Goal: Task Accomplishment & Management: Use online tool/utility

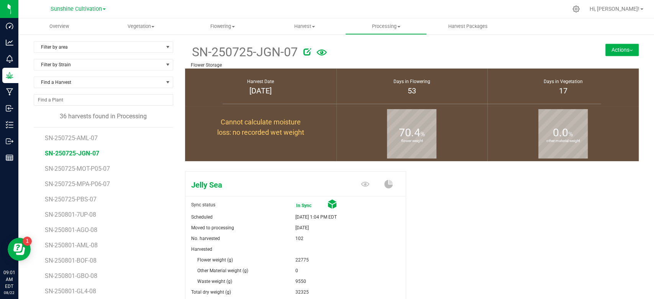
scroll to position [366, 0]
click at [228, 26] on span "Flowering" at bounding box center [222, 26] width 81 height 7
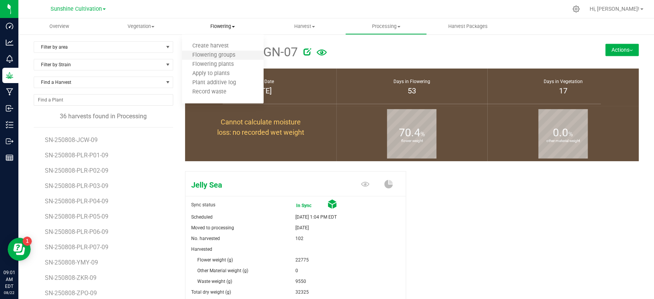
click at [215, 51] on li "Flowering groups" at bounding box center [223, 55] width 82 height 9
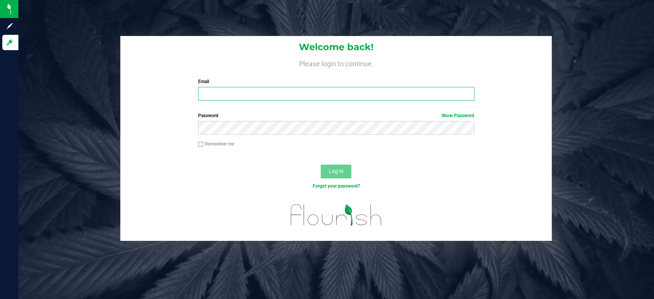
type input "Gfigueroa@liveparallel.com"
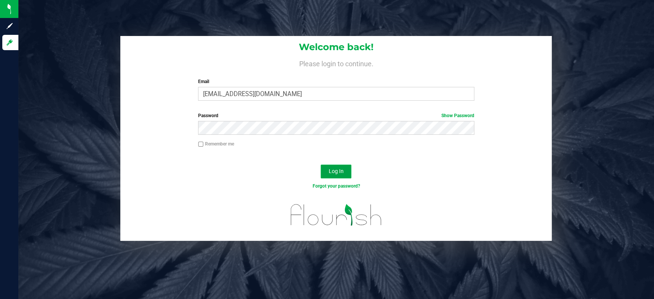
click at [335, 170] on span "Log In" at bounding box center [336, 171] width 15 height 6
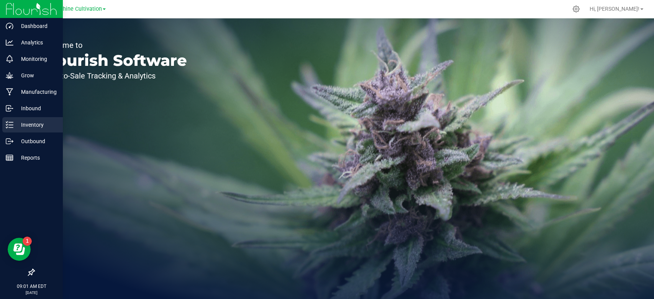
click at [15, 123] on p "Inventory" at bounding box center [36, 124] width 46 height 9
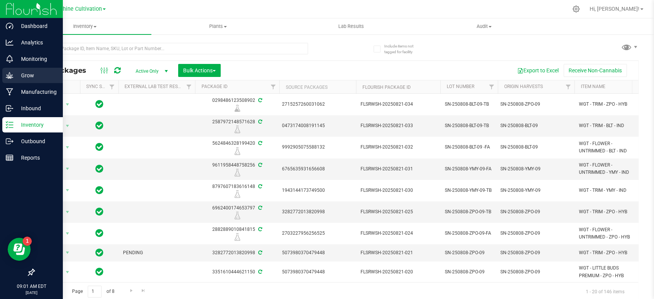
click at [11, 79] on icon at bounding box center [10, 76] width 8 height 8
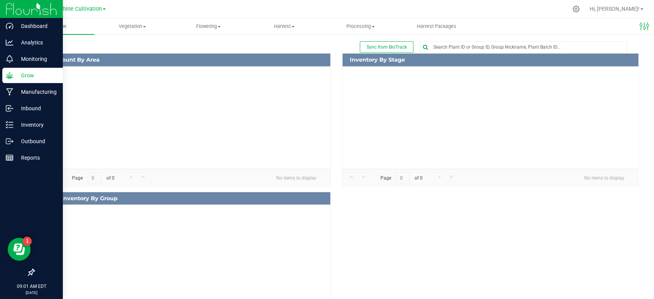
click at [11, 79] on icon at bounding box center [10, 76] width 8 height 8
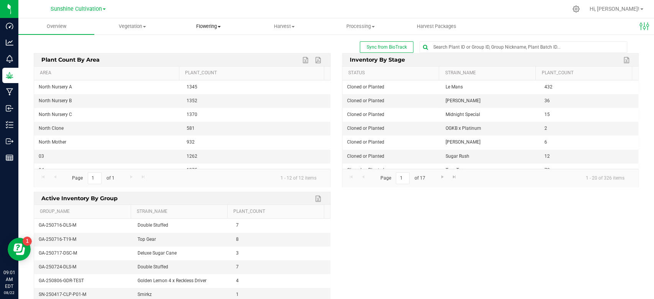
click at [212, 26] on span "Flowering" at bounding box center [208, 26] width 75 height 7
click at [204, 54] on span "Flowering groups" at bounding box center [203, 55] width 64 height 7
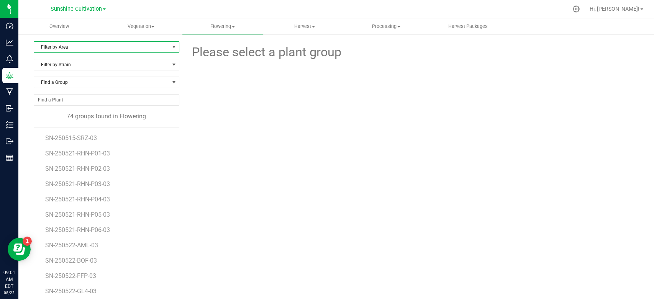
click at [106, 43] on span "Filter by Area" at bounding box center [101, 47] width 135 height 11
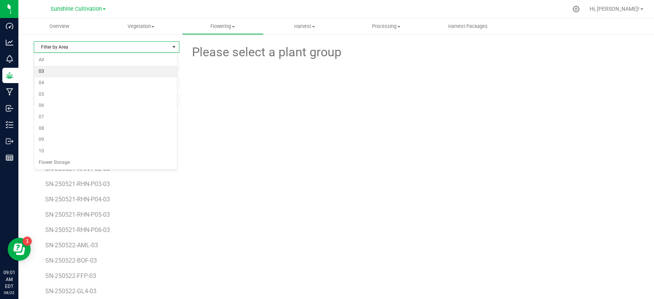
click at [64, 72] on li "03" at bounding box center [105, 71] width 143 height 11
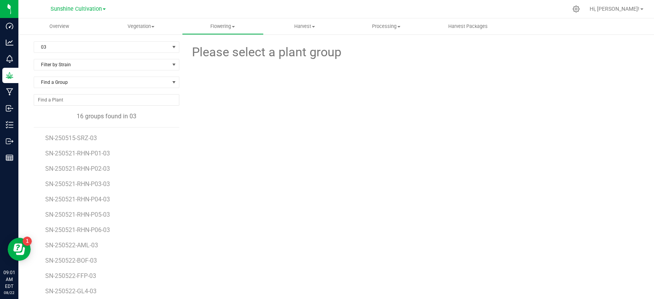
click at [64, 72] on div "Filter by Strain" at bounding box center [107, 68] width 146 height 18
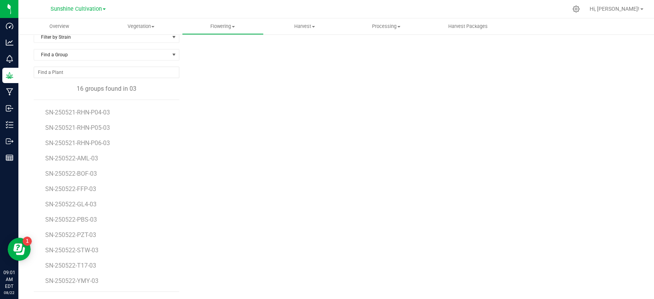
click at [84, 269] on li "SN-250522-T17-03" at bounding box center [109, 262] width 128 height 15
click at [89, 267] on span "SN-250522-T17-03" at bounding box center [71, 265] width 53 height 7
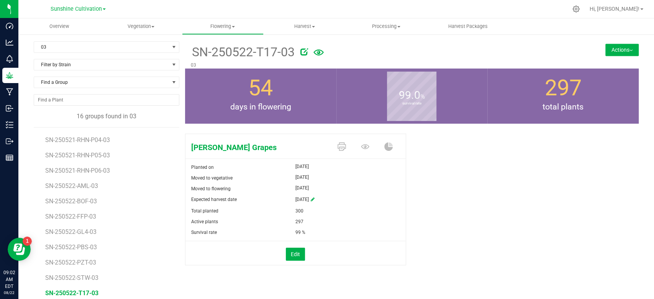
click at [619, 46] on button "Actions" at bounding box center [622, 50] width 33 height 12
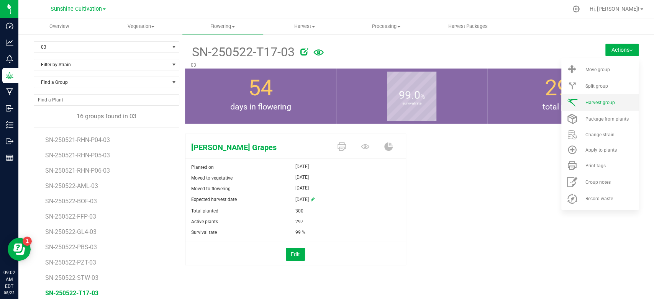
click at [602, 103] on span "Harvest group" at bounding box center [600, 102] width 30 height 5
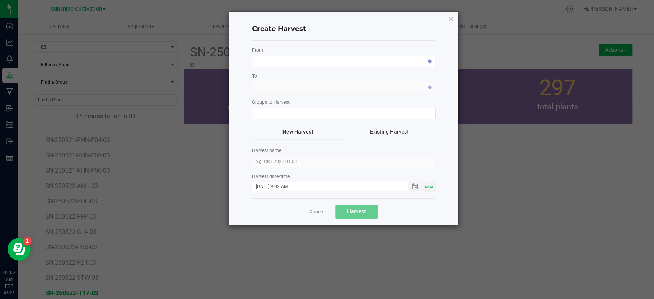
type input "SN-250522-T17-03"
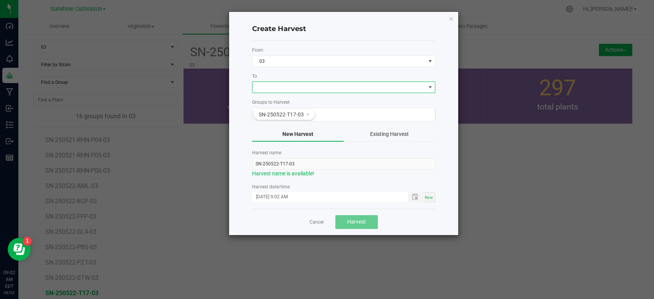
click at [312, 89] on span at bounding box center [339, 87] width 173 height 11
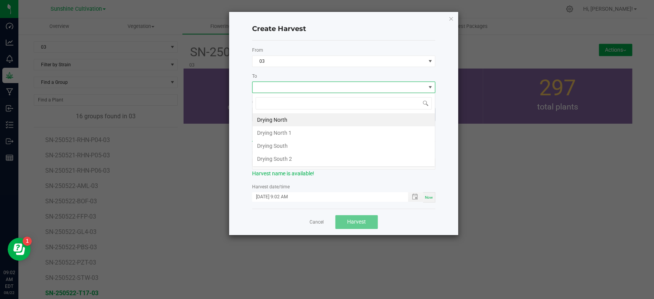
scroll to position [11, 183]
click at [297, 118] on li "Drying North" at bounding box center [344, 119] width 182 height 13
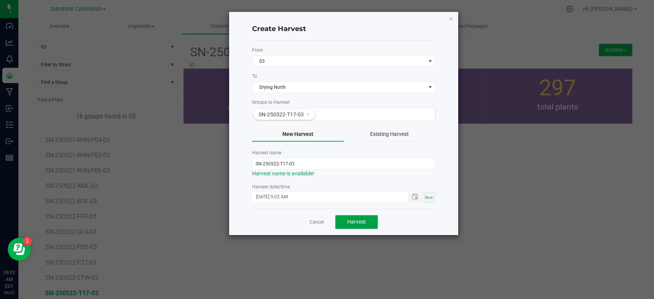
click at [355, 221] on span "Harvest" at bounding box center [356, 222] width 19 height 6
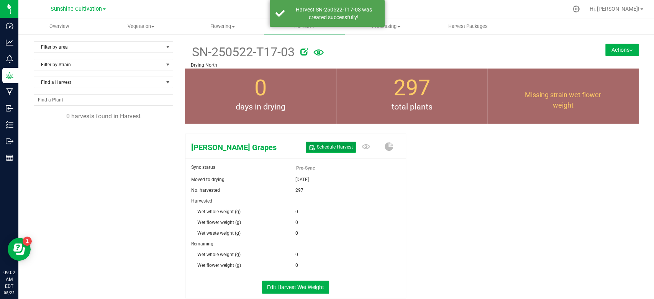
click at [335, 149] on span "Schedule Harvest" at bounding box center [335, 147] width 36 height 7
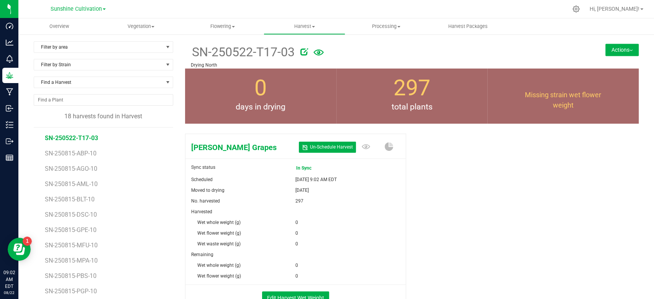
click at [301, 54] on icon at bounding box center [304, 52] width 8 height 8
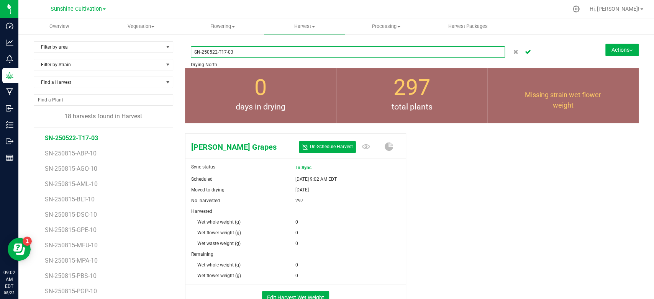
click at [215, 53] on input "SN-250522-T17-03" at bounding box center [348, 51] width 314 height 11
type input "SN-250-T17-03"
click at [207, 49] on input "SN-250-T17-03" at bounding box center [348, 51] width 314 height 11
type input "SN-250822-T17-03"
click at [525, 51] on icon "Cancel button" at bounding box center [528, 51] width 6 height 5
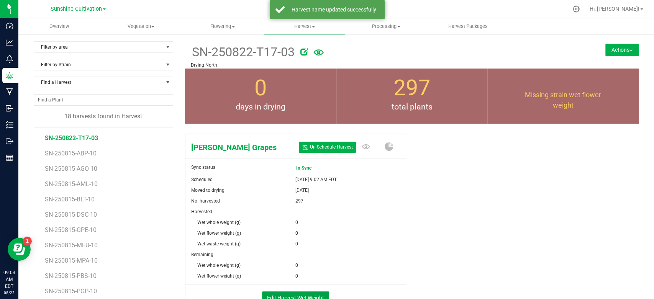
click at [303, 296] on button "Edit Harvest Wet Weight" at bounding box center [295, 298] width 67 height 13
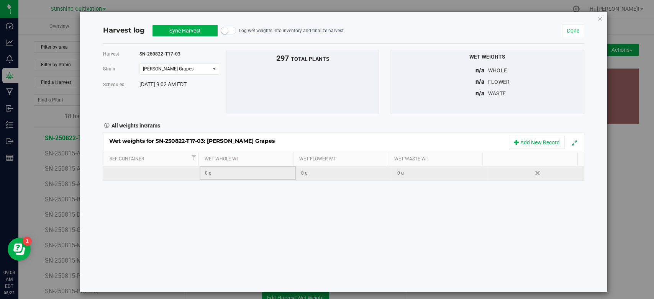
click at [242, 174] on div "0 g" at bounding box center [250, 173] width 90 height 7
type input "295380"
click at [328, 171] on div "Loading... Wet weights for SN-250822-T17-03: Gaspar's Grapes Add New Record Ref…" at bounding box center [343, 157] width 481 height 48
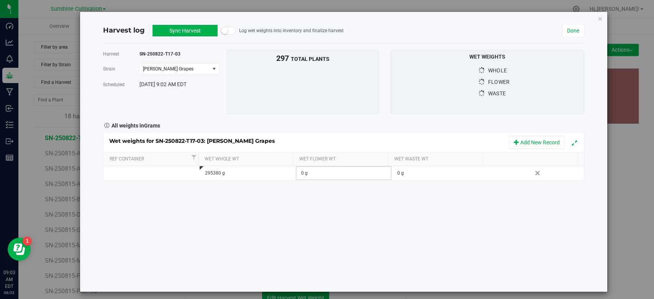
click at [328, 171] on div "0 g" at bounding box center [346, 173] width 90 height 7
type input "295380"
click at [184, 33] on button "Sync Harvest" at bounding box center [185, 30] width 65 height 11
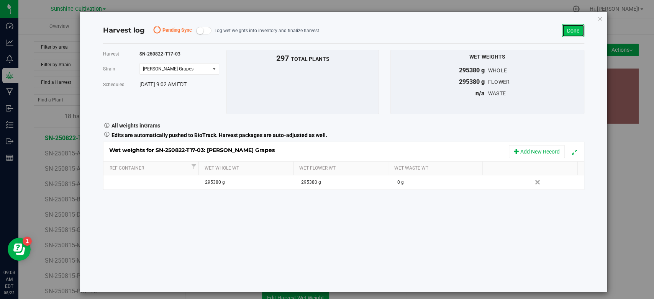
click at [570, 32] on link "Done" at bounding box center [573, 30] width 22 height 13
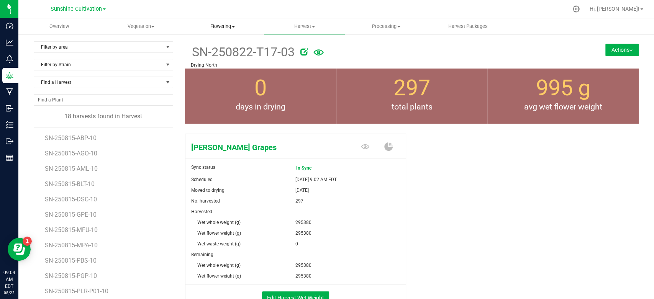
click at [217, 26] on span "Flowering" at bounding box center [222, 26] width 81 height 7
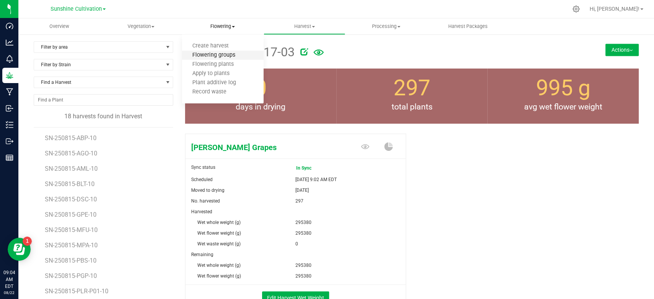
click at [205, 55] on span "Flowering groups" at bounding box center [214, 55] width 64 height 7
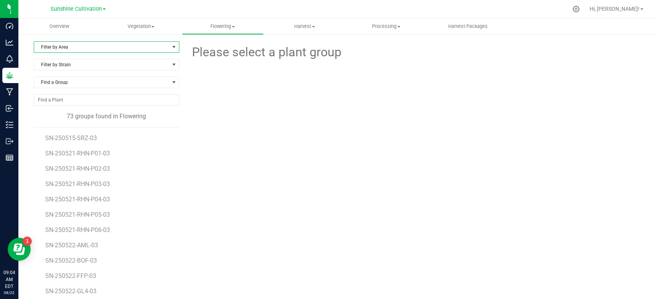
click at [135, 45] on span "Filter by Area" at bounding box center [101, 47] width 135 height 11
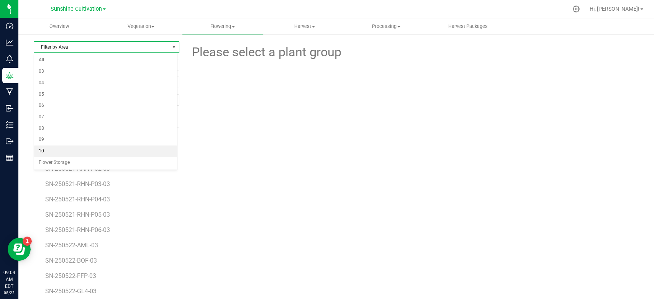
click at [82, 153] on li "10" at bounding box center [105, 151] width 143 height 11
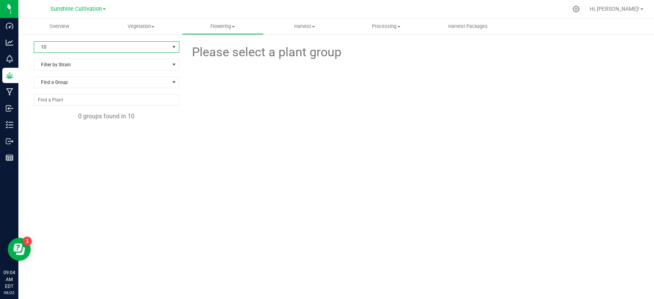
click at [172, 49] on span "select" at bounding box center [174, 47] width 6 height 6
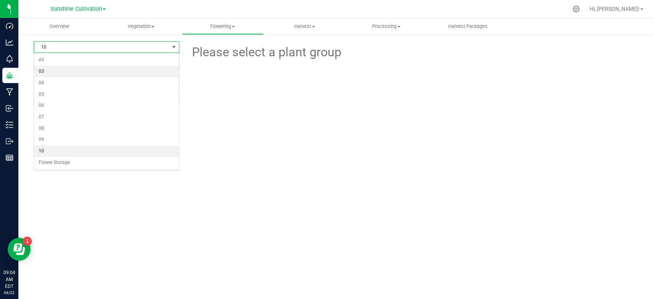
click at [126, 70] on li "03" at bounding box center [106, 71] width 145 height 11
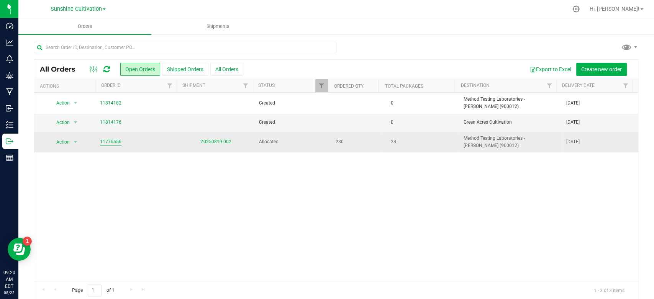
click at [108, 139] on link "11776556" at bounding box center [110, 141] width 21 height 7
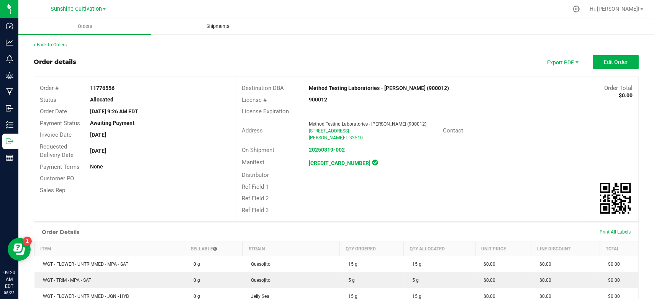
click at [208, 26] on span "Shipments" at bounding box center [218, 26] width 44 height 7
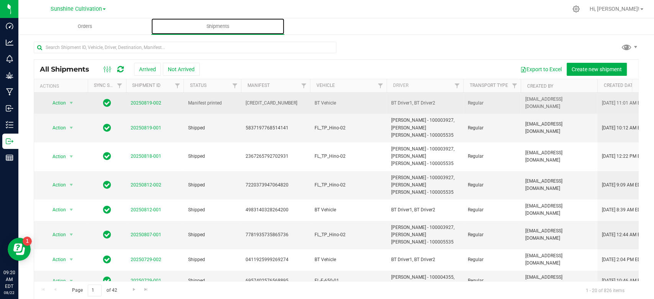
scroll to position [0, 1]
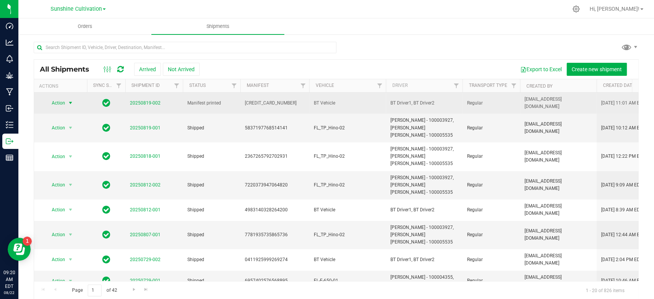
click at [72, 103] on span "select" at bounding box center [70, 103] width 6 height 6
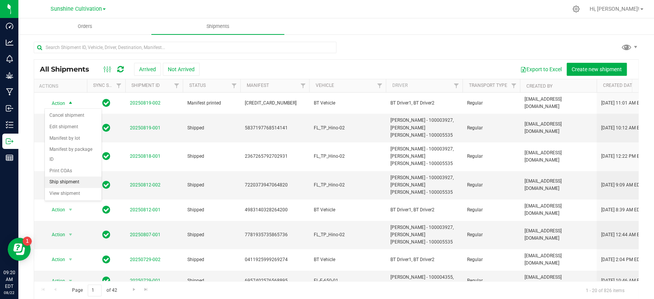
click at [64, 182] on li "Ship shipment" at bounding box center [73, 182] width 57 height 11
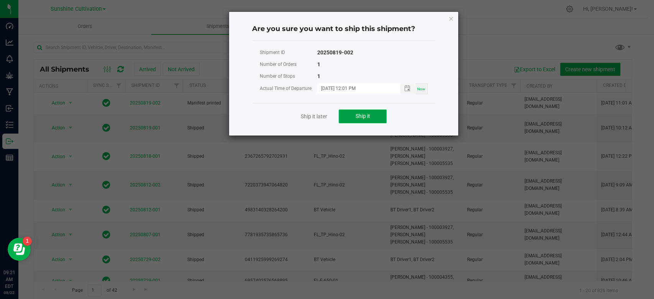
click at [369, 119] on span "Ship it" at bounding box center [363, 116] width 15 height 6
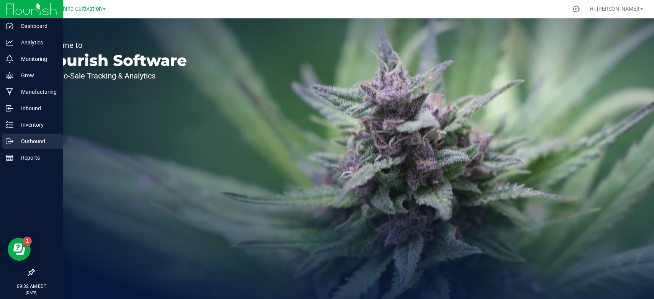
click at [28, 143] on p "Outbound" at bounding box center [36, 141] width 46 height 9
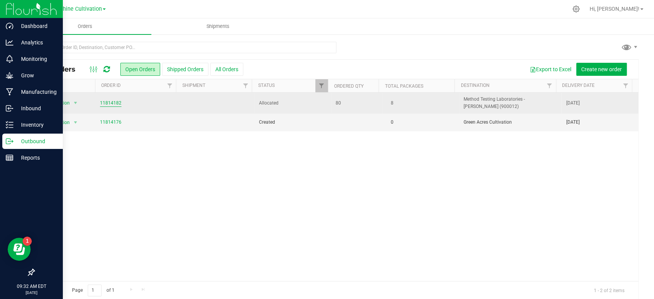
click at [110, 105] on link "11814182" at bounding box center [110, 103] width 21 height 7
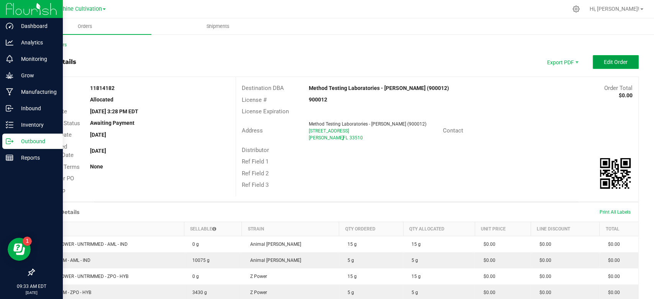
click at [610, 62] on span "Edit Order" at bounding box center [616, 62] width 24 height 6
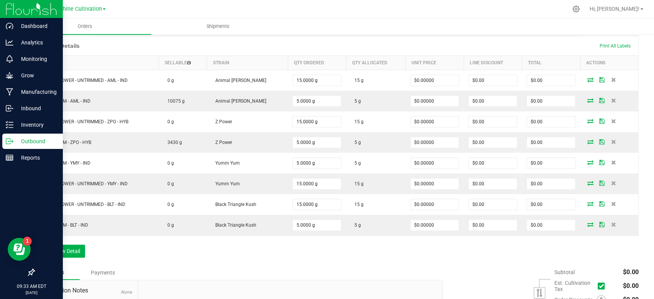
scroll to position [178, 0]
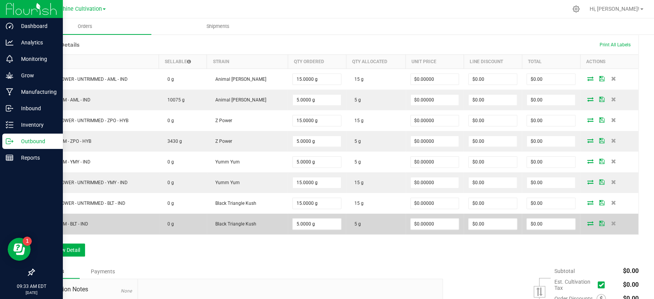
click at [588, 224] on icon at bounding box center [591, 223] width 6 height 5
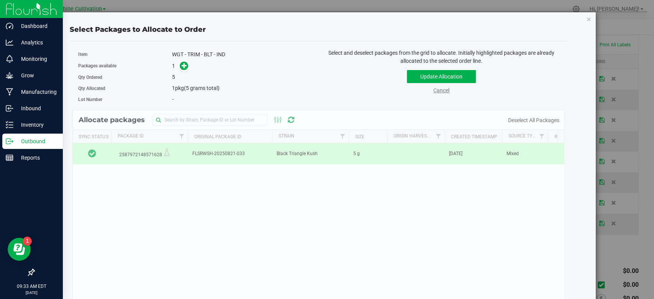
click at [435, 93] on link "Cancel" at bounding box center [441, 90] width 16 height 6
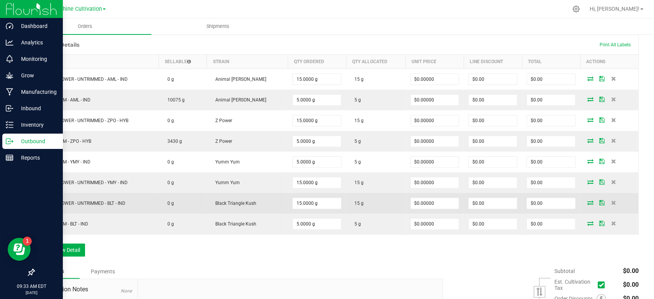
click at [588, 204] on icon at bounding box center [591, 202] width 6 height 5
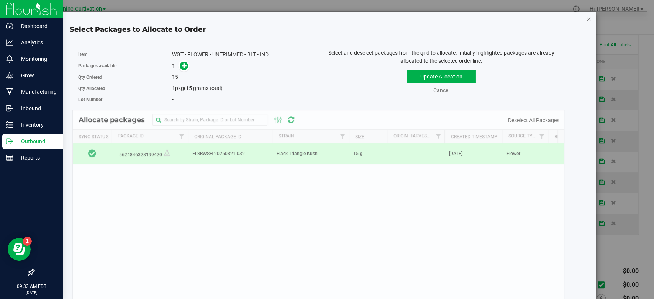
click at [586, 17] on icon "button" at bounding box center [588, 18] width 5 height 9
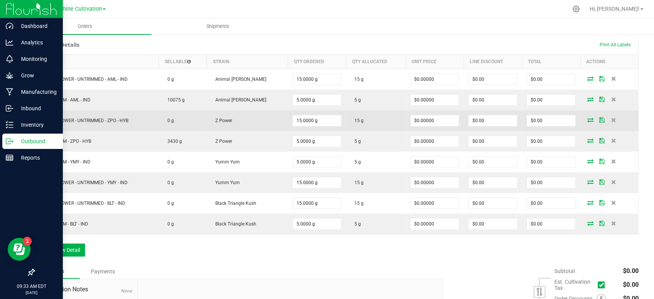
click at [585, 118] on span at bounding box center [590, 120] width 11 height 5
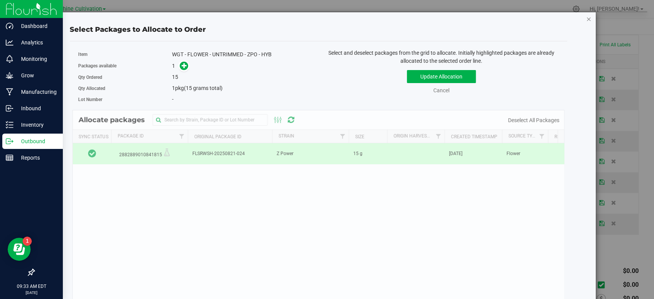
click at [586, 18] on icon "button" at bounding box center [588, 18] width 5 height 9
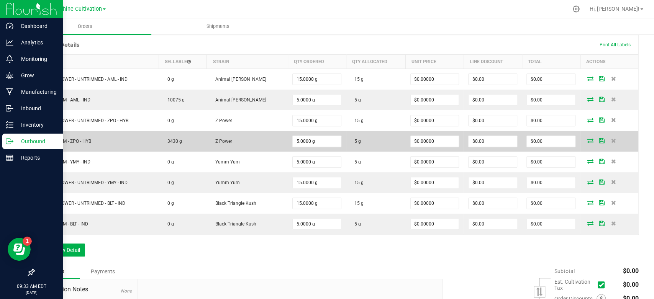
click at [599, 139] on icon at bounding box center [601, 140] width 5 height 5
click at [588, 140] on icon at bounding box center [591, 140] width 6 height 5
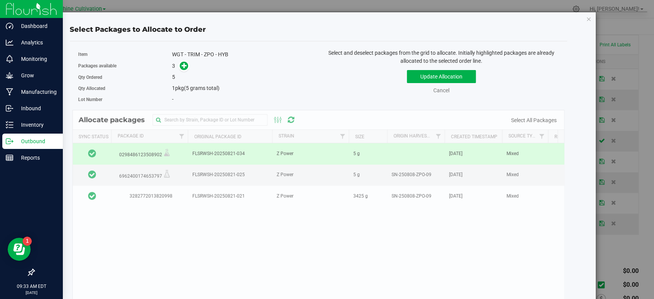
click at [435, 198] on div "Allocate packages Sync Status Package Id Original Package ID Strain Size Origin…" at bounding box center [318, 222] width 492 height 225
click at [443, 74] on button "Update Allocation" at bounding box center [441, 76] width 69 height 13
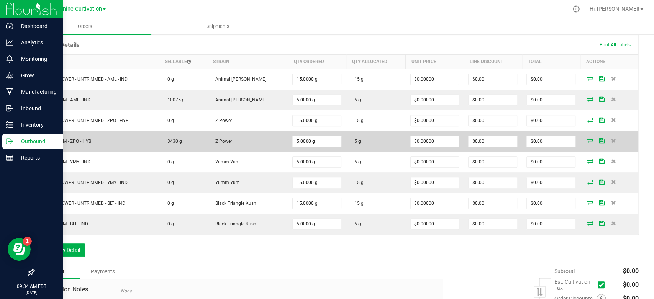
click at [588, 138] on icon at bounding box center [591, 140] width 6 height 5
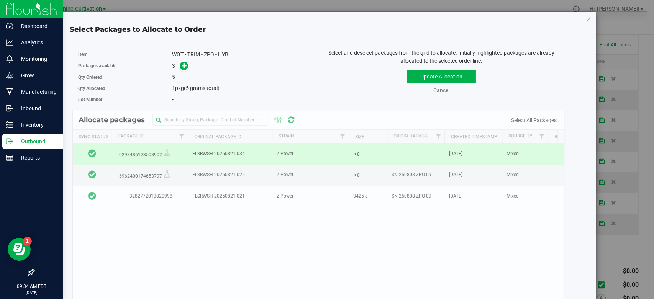
click at [128, 179] on div "Allocate packages Sync Status Package Id Original Package ID Strain Size Origin…" at bounding box center [318, 222] width 492 height 225
click at [126, 179] on div "Allocate packages Sync Status Package Id Original Package ID Strain Size Origin…" at bounding box center [318, 222] width 492 height 225
click at [182, 67] on icon at bounding box center [185, 65] width 6 height 6
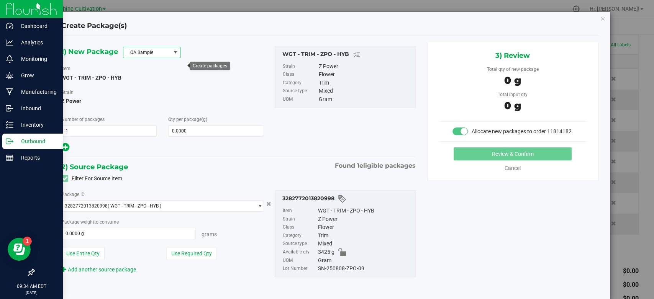
click at [172, 54] on span at bounding box center [175, 52] width 6 height 6
click at [152, 87] on li "R&D Sample" at bounding box center [151, 86] width 57 height 11
click at [205, 126] on span at bounding box center [215, 130] width 95 height 11
type input "5"
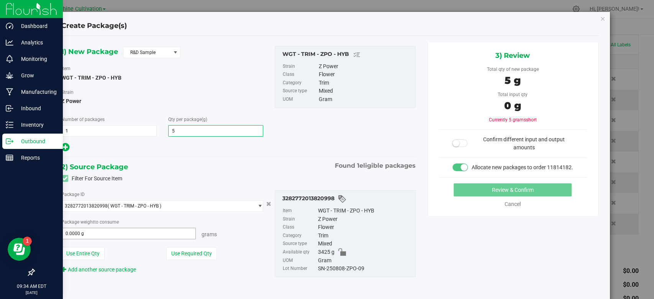
type input "5.0000"
click at [147, 235] on span at bounding box center [128, 233] width 135 height 11
type input "5"
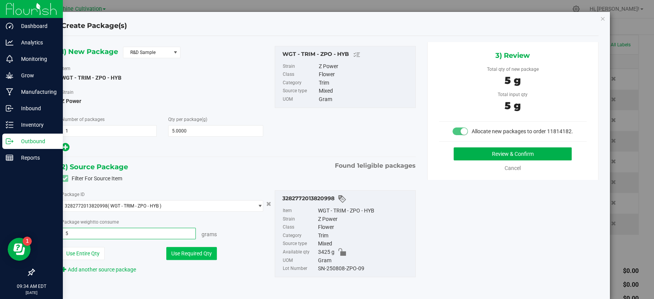
type input "5.0000 g"
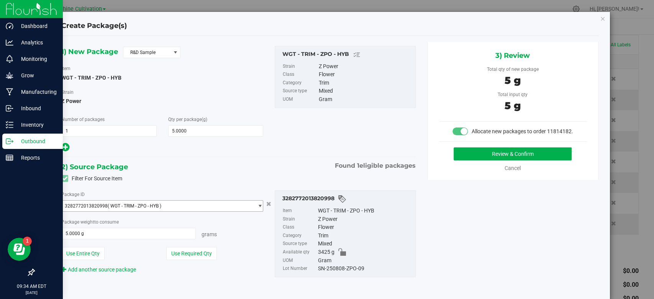
drag, startPoint x: 166, startPoint y: 249, endPoint x: 241, endPoint y: 204, distance: 87.4
click at [241, 204] on div "Package ID 3282772013820998 ( WGT - TRIM - ZPO - HYB ) 3282772013820998 Package…" at bounding box center [162, 232] width 213 height 84
click at [257, 207] on span "select" at bounding box center [260, 206] width 6 height 6
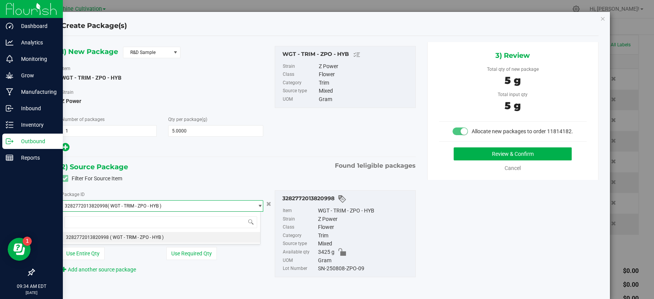
click at [212, 238] on li "3282772013820998 ( WGT - TRIM - ZPO - HYB )" at bounding box center [160, 237] width 199 height 11
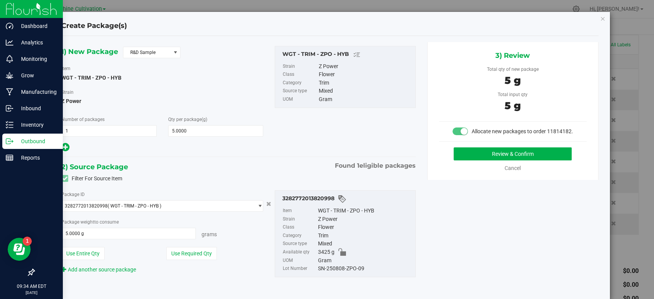
click at [510, 171] on div "Review & Confirm Cancel" at bounding box center [513, 160] width 148 height 25
click at [505, 171] on link "Cancel" at bounding box center [513, 168] width 16 height 6
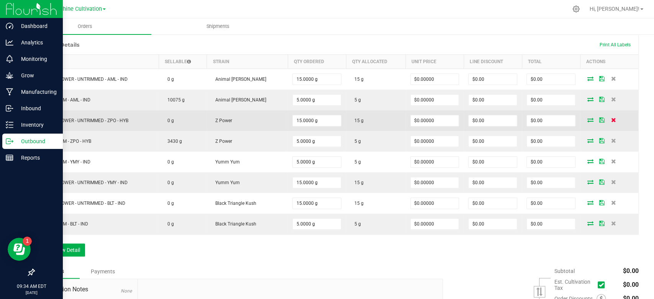
click at [611, 119] on icon at bounding box center [613, 120] width 5 height 5
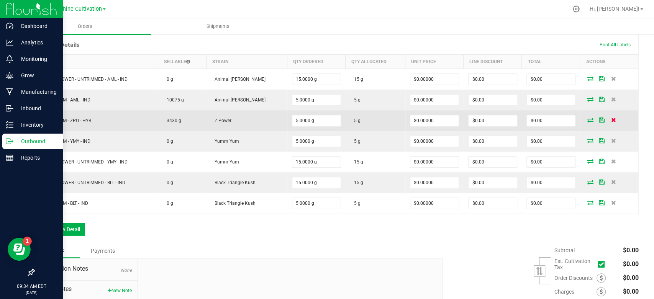
click at [611, 122] on icon at bounding box center [613, 120] width 5 height 5
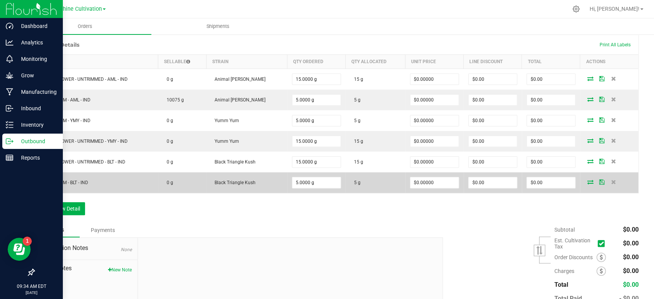
click at [588, 181] on icon at bounding box center [591, 182] width 6 height 5
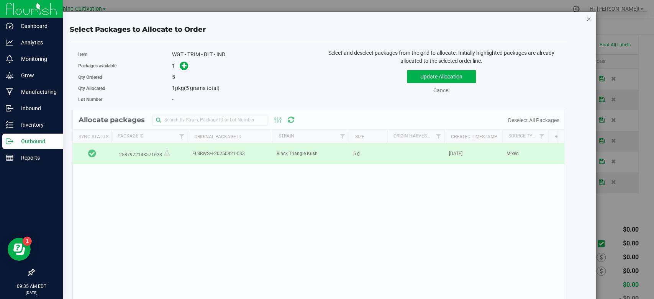
click at [586, 16] on icon "button" at bounding box center [588, 18] width 5 height 9
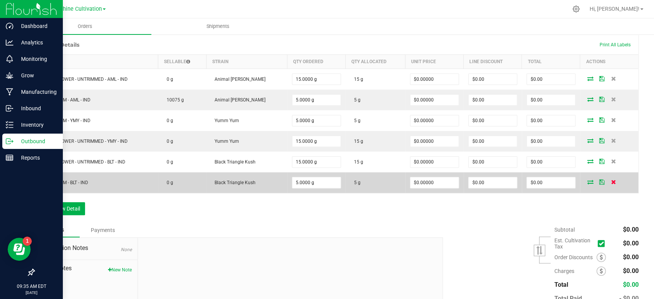
click at [611, 181] on icon at bounding box center [613, 182] width 5 height 5
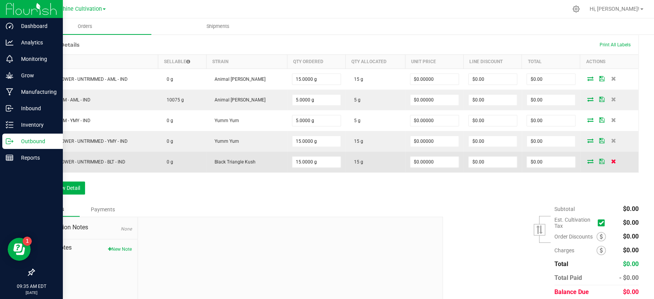
click at [611, 163] on icon at bounding box center [613, 161] width 5 height 5
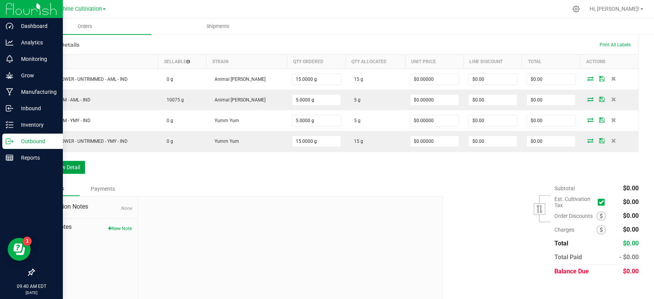
click at [43, 162] on button "Add New Detail" at bounding box center [59, 167] width 51 height 13
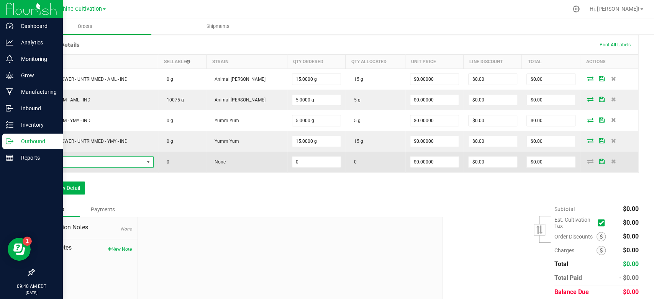
click at [153, 162] on span "NO DATA FOUND" at bounding box center [149, 162] width 10 height 11
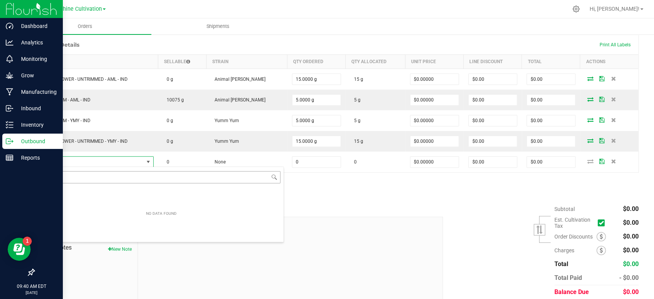
scroll to position [11, 117]
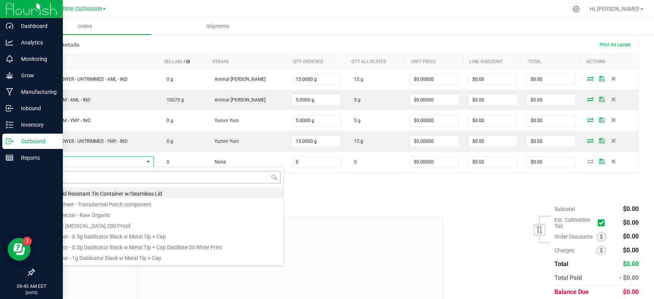
click at [121, 172] on input at bounding box center [161, 177] width 238 height 12
type input "WGT - TRIM - BLT - IND"
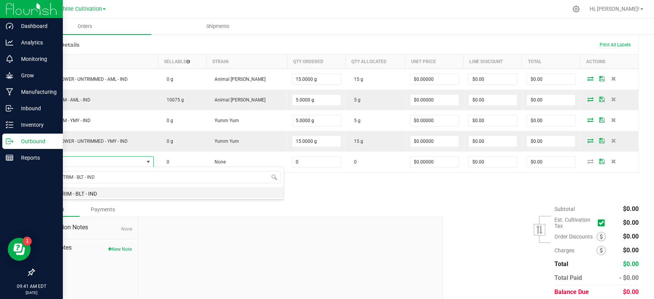
click at [117, 196] on li "WGT - TRIM - BLT - IND" at bounding box center [161, 192] width 245 height 11
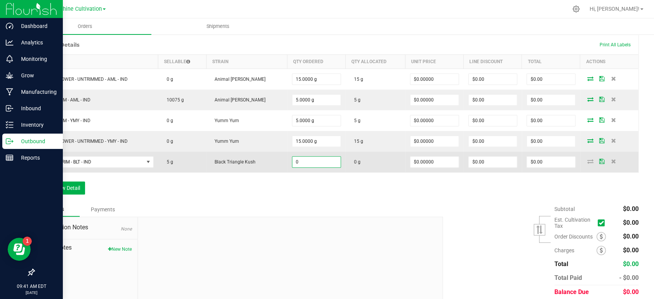
click at [311, 160] on input "0" at bounding box center [316, 162] width 48 height 11
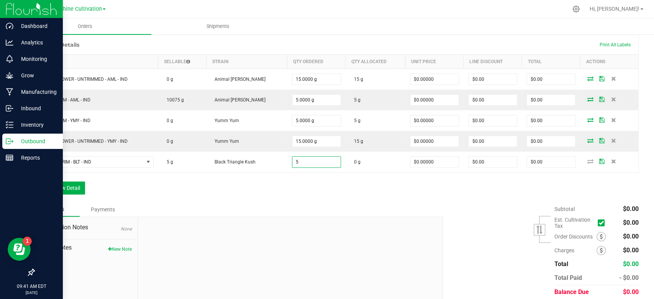
type input "5.0000 g"
click at [241, 211] on div "Notes Payments" at bounding box center [236, 209] width 404 height 15
click at [77, 187] on button "Add New Detail" at bounding box center [59, 188] width 51 height 13
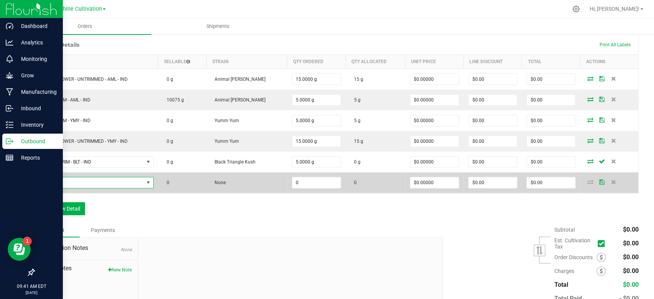
click at [151, 184] on span "NO DATA FOUND" at bounding box center [148, 183] width 6 height 6
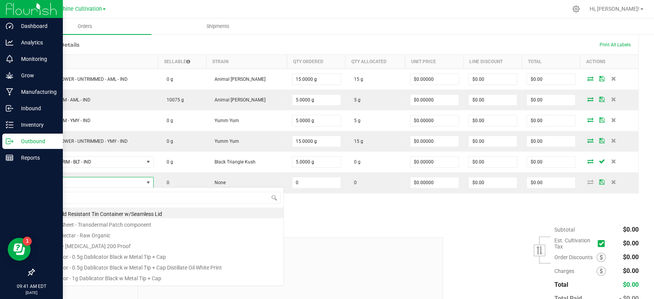
scroll to position [11, 115]
type input "WGT - FLOWER - UNTRIMMED - BLT - IND"
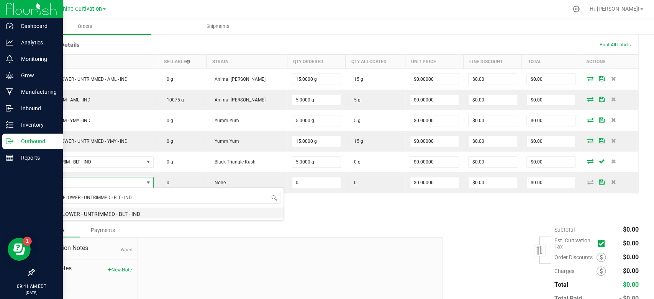
click at [120, 215] on li "WGT - FLOWER - UNTRIMMED - BLT - IND" at bounding box center [161, 213] width 245 height 11
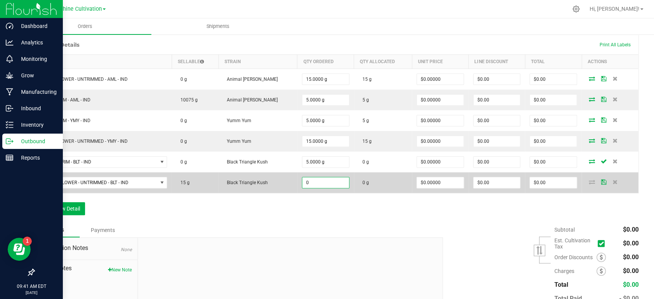
click at [315, 181] on input "0" at bounding box center [325, 182] width 47 height 11
type input "15.0000 g"
type input "0"
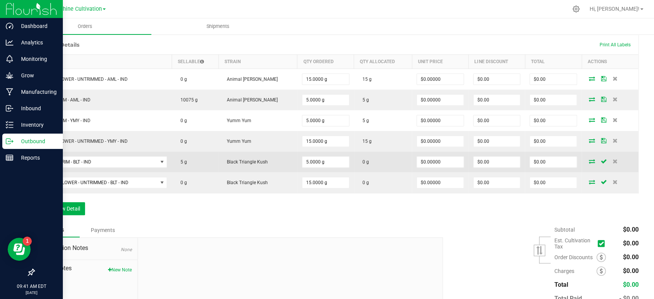
click at [589, 159] on icon at bounding box center [592, 161] width 6 height 5
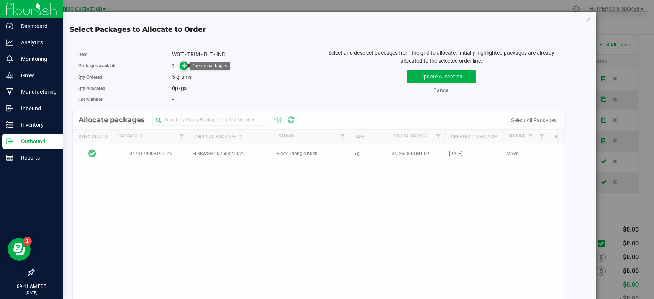
click at [183, 64] on icon at bounding box center [184, 65] width 5 height 5
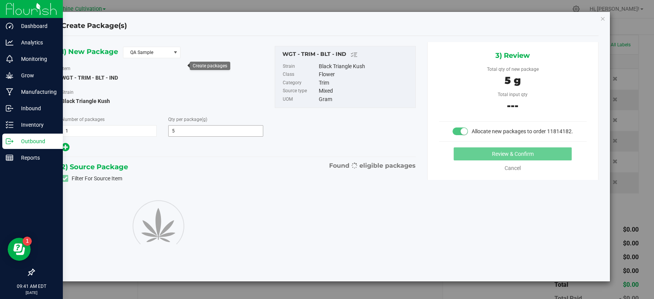
type input "5.0000"
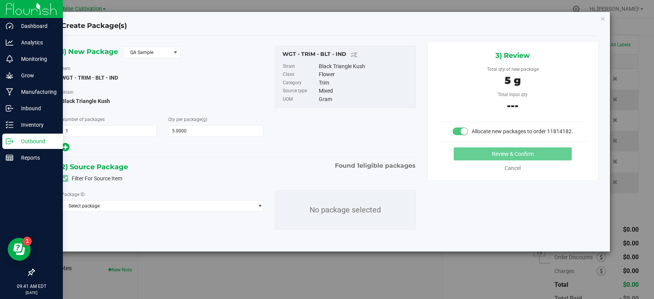
click at [160, 59] on div "1) New Package QA Sample Item WGT - TRIM - BLT - IND Strain Black Triangle Kush…" at bounding box center [162, 99] width 213 height 107
click at [159, 57] on span "QA Sample" at bounding box center [146, 52] width 47 height 11
click at [149, 89] on li "R&D Sample" at bounding box center [151, 86] width 57 height 11
click at [129, 205] on span "Select package" at bounding box center [158, 206] width 192 height 11
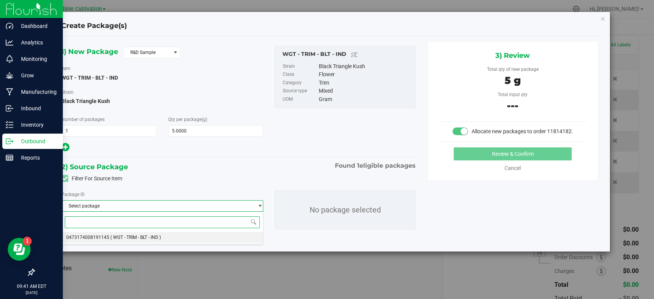
click at [120, 238] on span "( WGT - TRIM - BLT - IND )" at bounding box center [135, 237] width 51 height 5
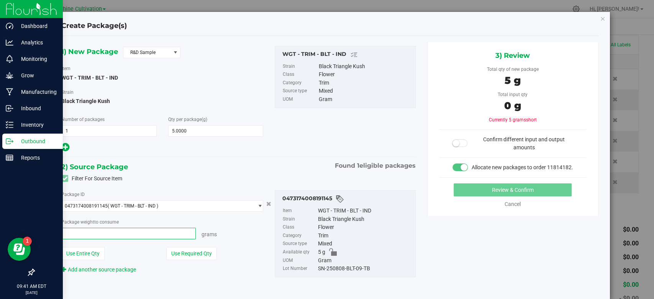
click at [128, 231] on span at bounding box center [128, 233] width 135 height 11
type input "5"
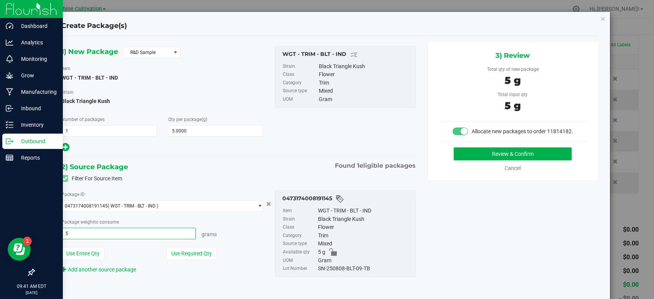
type input "5.0000 g"
click at [350, 271] on div "SN-250808-BLT-09-TB" at bounding box center [365, 269] width 94 height 8
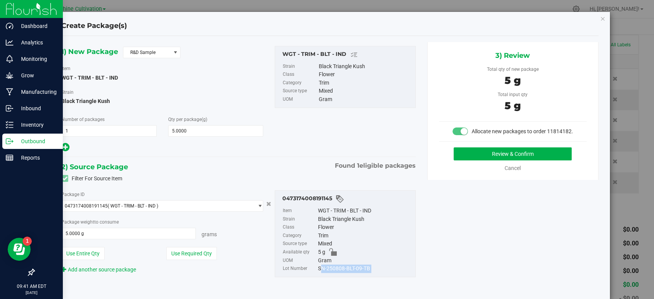
copy div "SN-250808-BLT-09-TB"
click at [527, 160] on button "Review & Confirm" at bounding box center [513, 154] width 118 height 13
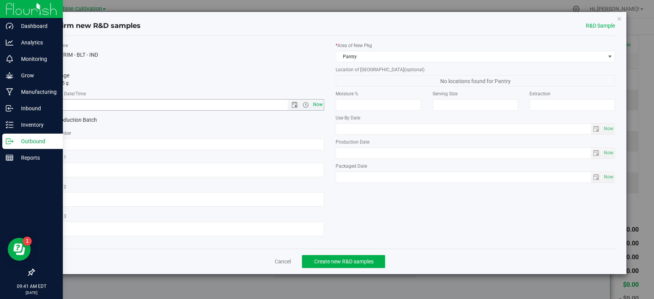
click at [320, 104] on span "Now" at bounding box center [318, 104] width 13 height 11
type input "8/22/2025 9:41 AM"
click at [286, 147] on input "text" at bounding box center [184, 144] width 279 height 11
paste input "SN-250808-BLT-09-TB"
type input "SN-250808-BLT-09-TB"
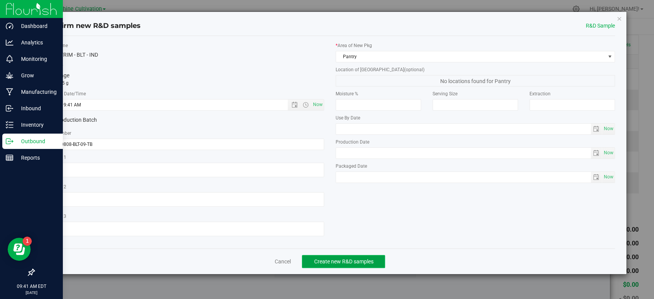
click at [345, 262] on span "Create new R&D samples" at bounding box center [343, 262] width 59 height 6
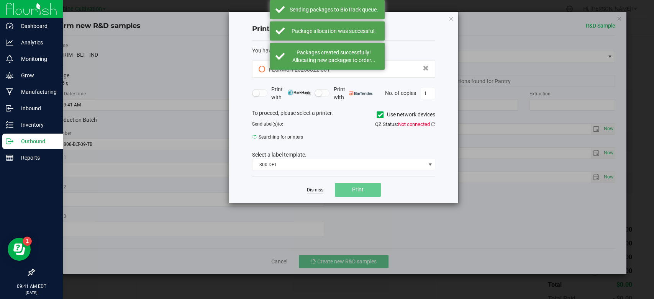
click at [311, 189] on link "Dismiss" at bounding box center [315, 190] width 16 height 7
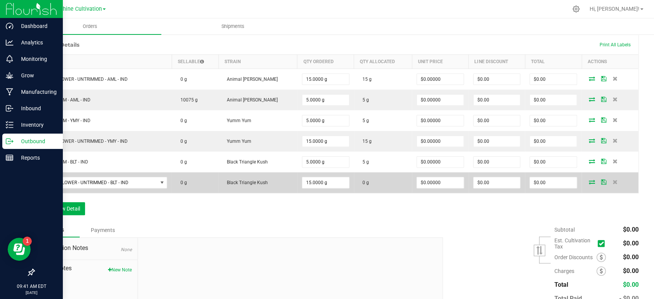
click at [589, 180] on icon at bounding box center [592, 182] width 6 height 5
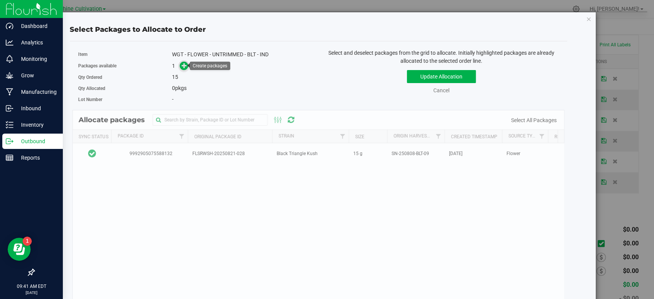
click at [184, 65] on icon at bounding box center [185, 65] width 6 height 6
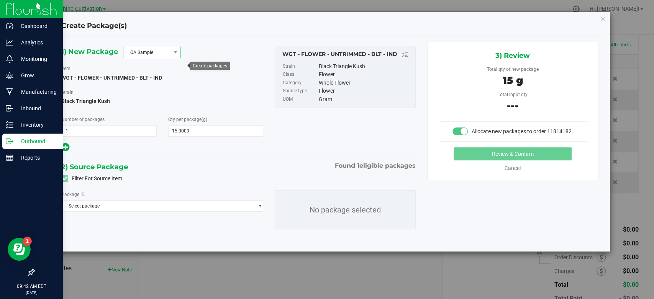
click at [171, 53] on span at bounding box center [176, 52] width 10 height 11
click at [159, 88] on li "R&D Sample" at bounding box center [151, 86] width 57 height 11
click at [146, 205] on span "Select package" at bounding box center [158, 206] width 192 height 11
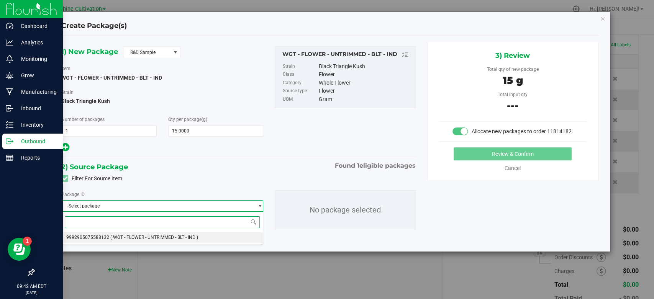
click at [133, 238] on span "( WGT - FLOWER - UNTRIMMED - BLT - IND )" at bounding box center [154, 237] width 88 height 5
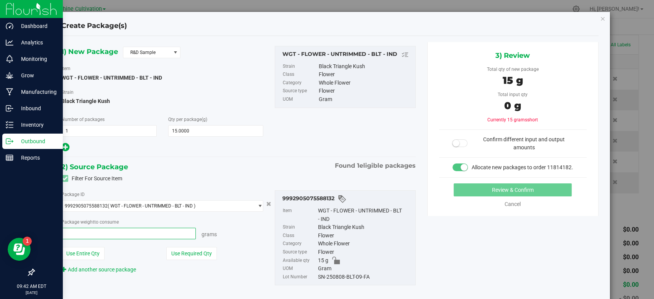
click at [132, 236] on span at bounding box center [128, 233] width 135 height 11
type input "15"
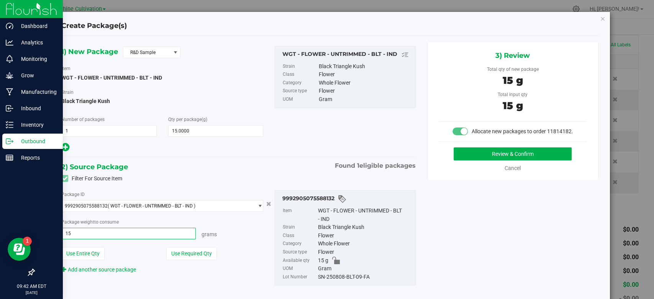
type input "15.0000 g"
click at [355, 273] on div "SN-250808-BLT-09-FA" at bounding box center [365, 277] width 94 height 8
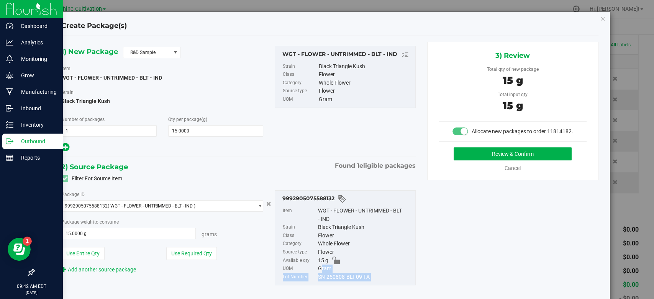
click at [355, 273] on div "SN-250808-BLT-09-FA" at bounding box center [365, 277] width 94 height 8
drag, startPoint x: 384, startPoint y: 259, endPoint x: 359, endPoint y: 278, distance: 30.8
click at [359, 278] on ul "Item WGT - FLOWER - UNTRIMMED - BLT - IND Strain Black Triangle Kush Class Flow…" at bounding box center [345, 242] width 133 height 77
click at [359, 278] on div "SN-250808-BLT-09-FA" at bounding box center [365, 277] width 94 height 8
drag, startPoint x: 374, startPoint y: 276, endPoint x: 364, endPoint y: 277, distance: 9.6
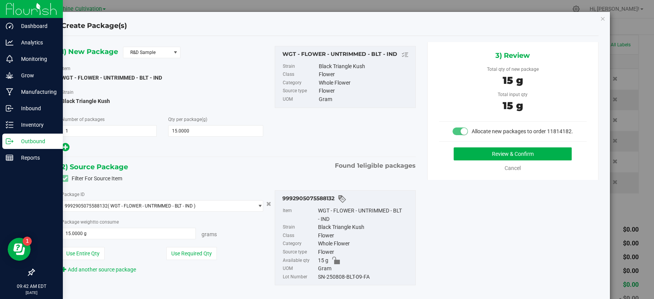
click at [364, 277] on div "SN-250808-BLT-09-FA" at bounding box center [365, 277] width 94 height 8
copy div "SN-250808-BLT-09-FA"
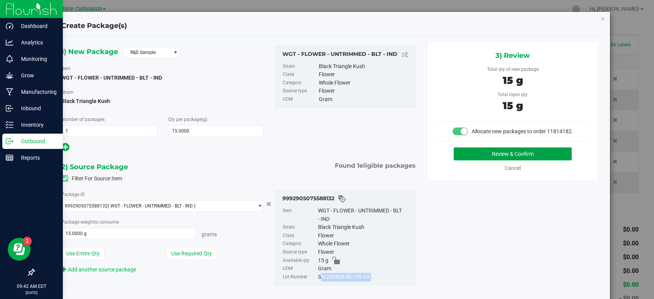
click at [489, 160] on button "Review & Confirm" at bounding box center [513, 154] width 118 height 13
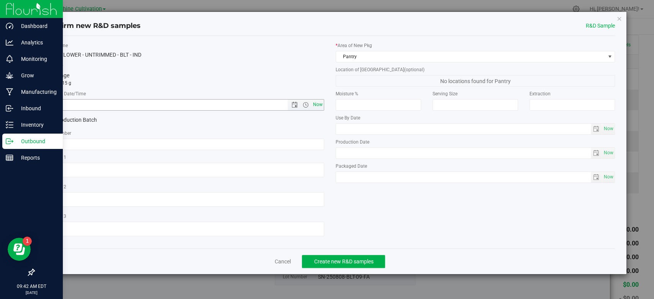
click at [320, 108] on span "Now" at bounding box center [318, 104] width 13 height 11
type input "8/22/2025 9:42 AM"
click at [299, 143] on input "text" at bounding box center [184, 144] width 279 height 11
paste input "SN-250808-BLT-09-FA"
type input "SN-250808-BLT-09-FA"
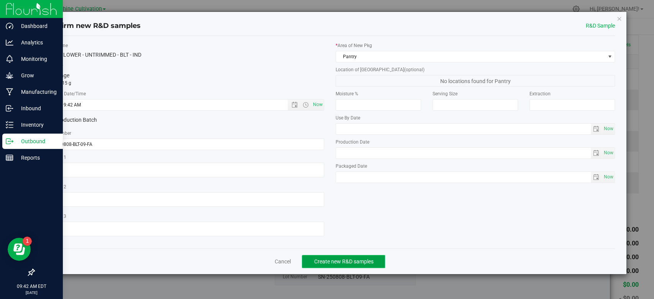
click at [347, 263] on span "Create new R&D samples" at bounding box center [343, 262] width 59 height 6
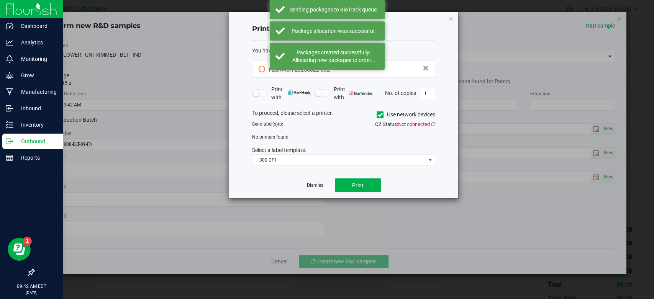
click at [321, 186] on link "Dismiss" at bounding box center [315, 185] width 16 height 7
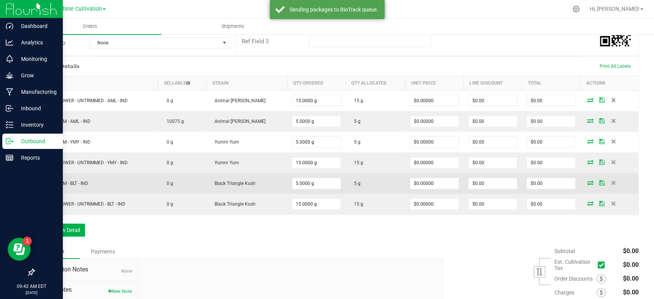
scroll to position [156, 0]
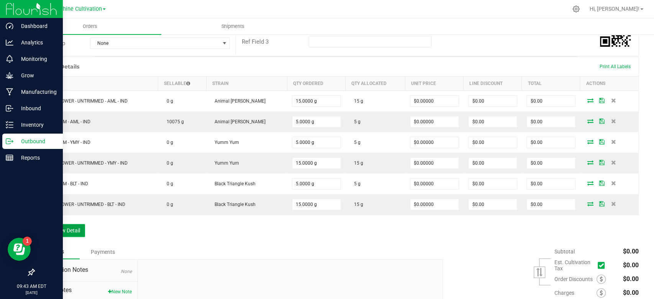
click at [76, 224] on button "Add New Detail" at bounding box center [59, 230] width 51 height 13
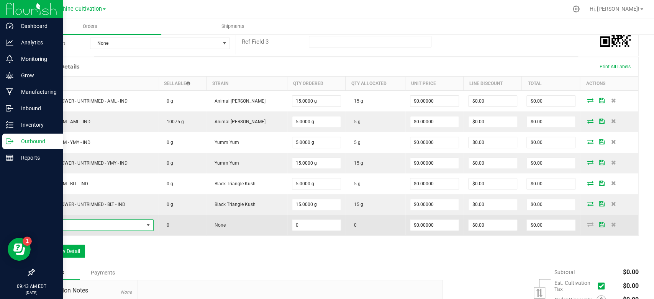
click at [150, 223] on span "NO DATA FOUND" at bounding box center [148, 225] width 6 height 6
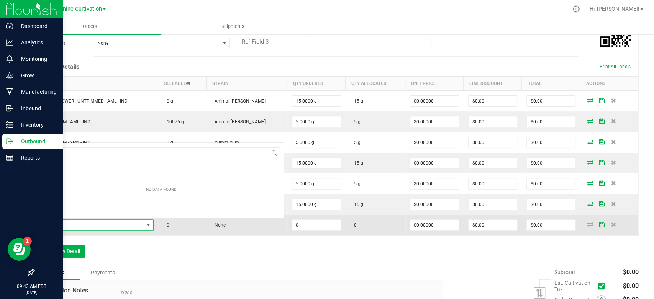
scroll to position [11, 115]
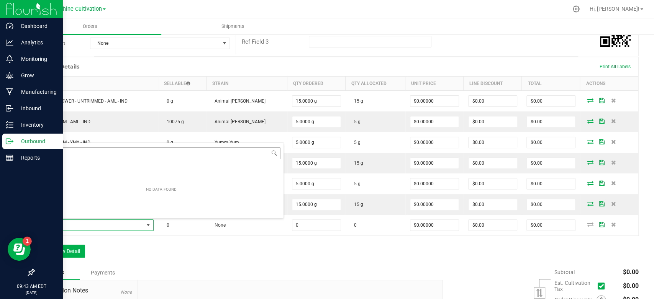
type input "WGT - FLOWER - UNTRIMMED - ZPO - HYB"
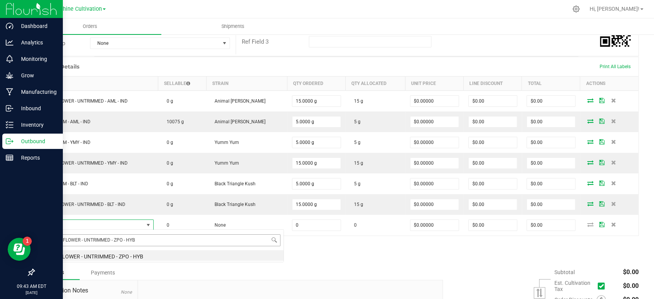
scroll to position [0, 0]
click at [82, 259] on li "WGT - FLOWER - UNTRIMMED - ZPO - HYB" at bounding box center [161, 255] width 245 height 11
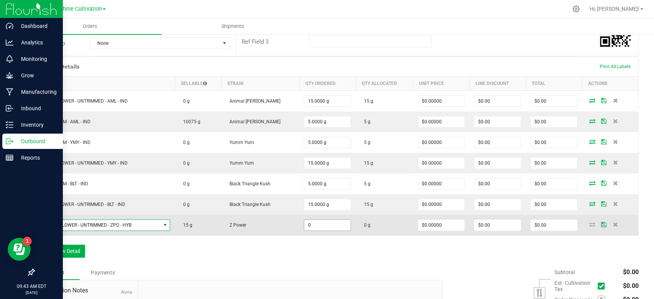
click at [313, 226] on input "0" at bounding box center [327, 225] width 46 height 11
type input "15.0000 g"
type input "0"
click at [589, 223] on icon at bounding box center [592, 224] width 6 height 5
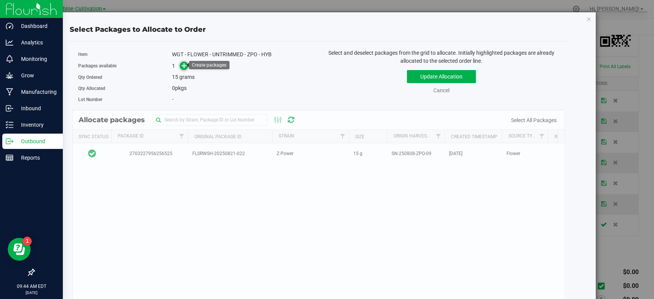
click at [179, 64] on span at bounding box center [184, 66] width 10 height 10
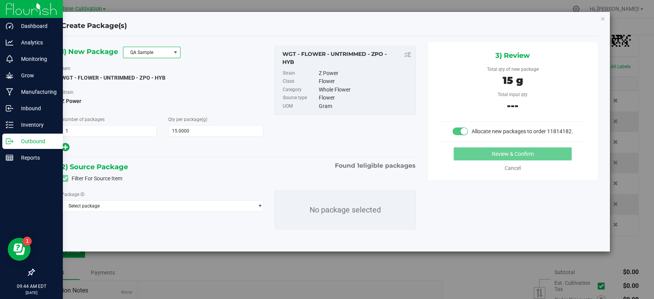
click at [165, 52] on span "QA Sample" at bounding box center [146, 52] width 47 height 11
click at [150, 87] on li "R&D Sample" at bounding box center [151, 86] width 57 height 11
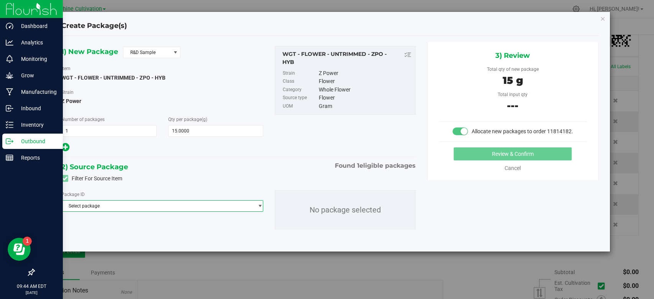
click at [177, 207] on span "Select package" at bounding box center [158, 206] width 192 height 11
click at [156, 238] on span "( WGT - FLOWER - UNTRIMMED - ZPO - HYB )" at bounding box center [155, 237] width 91 height 5
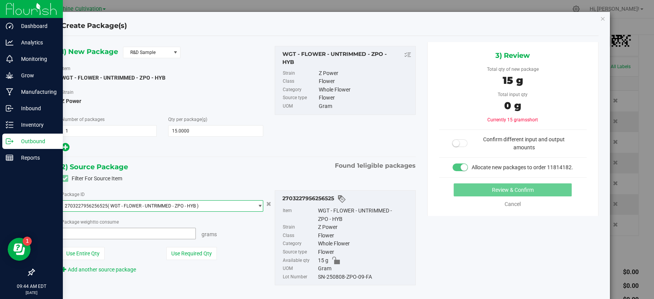
click at [151, 235] on span at bounding box center [128, 233] width 135 height 11
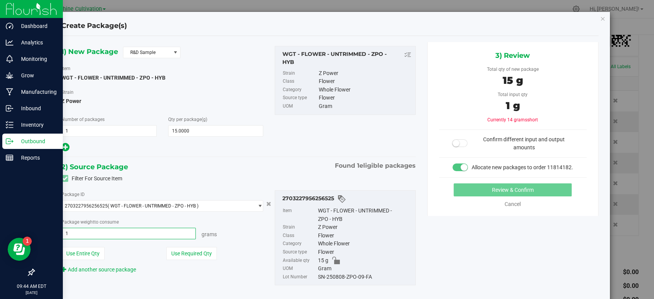
type input "15"
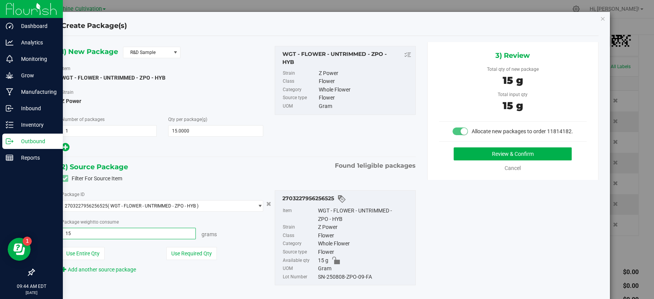
type input "15.0000 g"
click at [353, 278] on div "SN-250808-ZPO-09-FA" at bounding box center [365, 277] width 94 height 8
copy div "SN-250808-ZPO-09-FA"
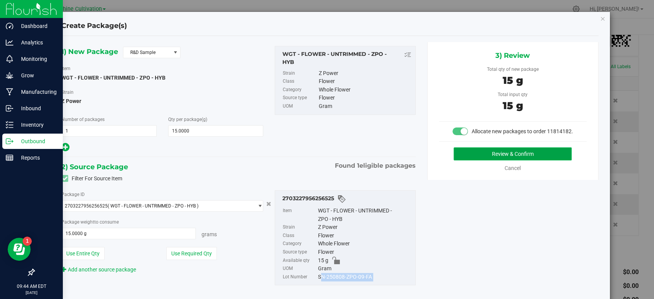
click at [552, 156] on button "Review & Confirm" at bounding box center [513, 154] width 118 height 13
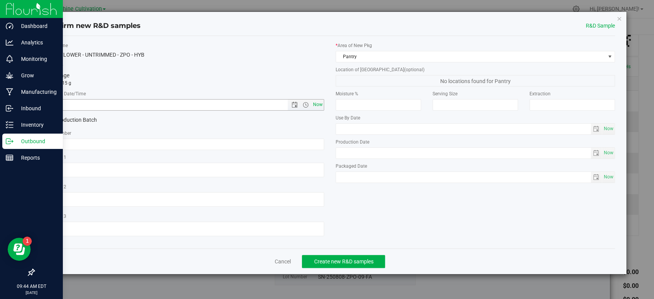
click at [318, 103] on span "Now" at bounding box center [318, 104] width 13 height 11
type input "8/22/2025 9:44 AM"
click at [280, 141] on input "text" at bounding box center [184, 144] width 279 height 11
paste input "SN-250808-ZPO-09-FA"
type input "SN-250808-ZPO-09-FA"
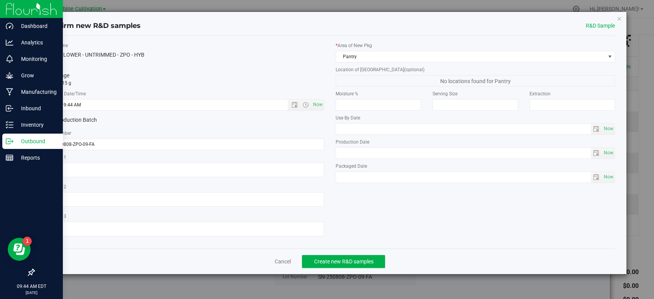
click at [328, 254] on div "Cancel Create new R&D samples" at bounding box center [330, 262] width 570 height 26
click at [328, 257] on button "Create new R&D samples" at bounding box center [343, 261] width 83 height 13
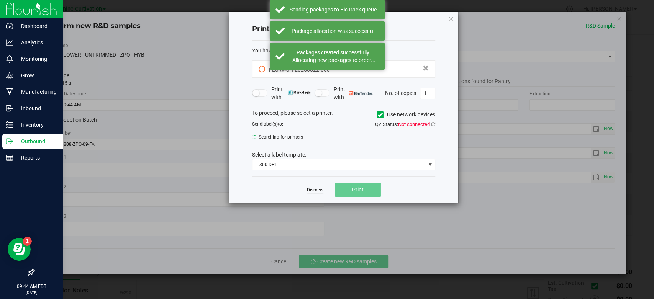
click at [312, 189] on link "Dismiss" at bounding box center [315, 190] width 16 height 7
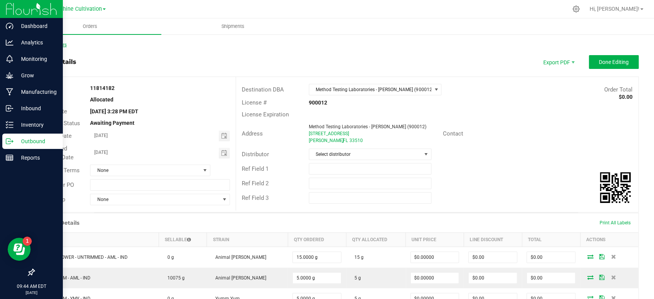
click at [52, 45] on link "Back to Orders" at bounding box center [50, 44] width 33 height 5
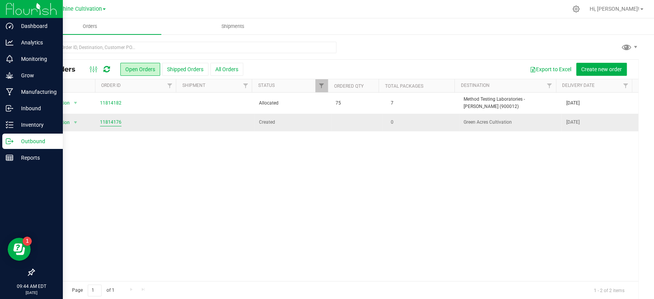
click at [106, 124] on link "11814176" at bounding box center [110, 122] width 21 height 7
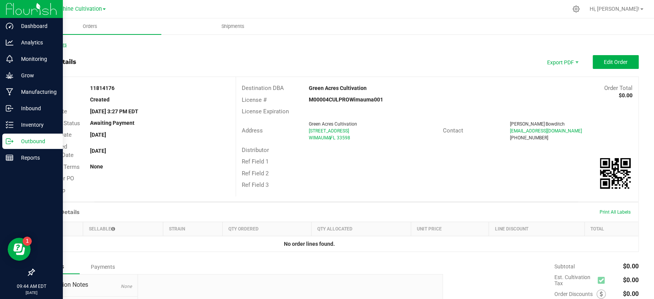
click at [55, 47] on div "Back to Orders" at bounding box center [336, 44] width 605 height 7
click at [55, 47] on link "Back to Orders" at bounding box center [50, 44] width 33 height 5
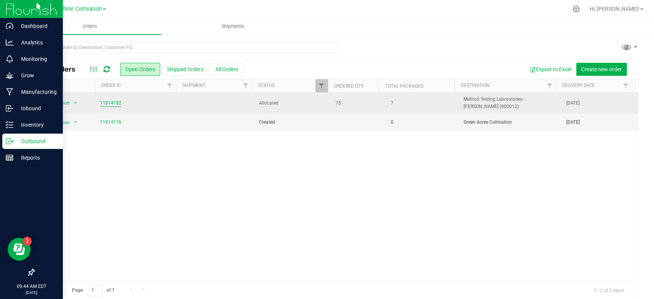
click at [106, 101] on link "11814182" at bounding box center [110, 103] width 21 height 7
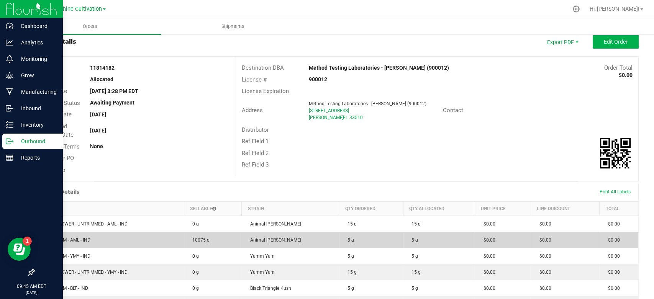
scroll to position [18, 0]
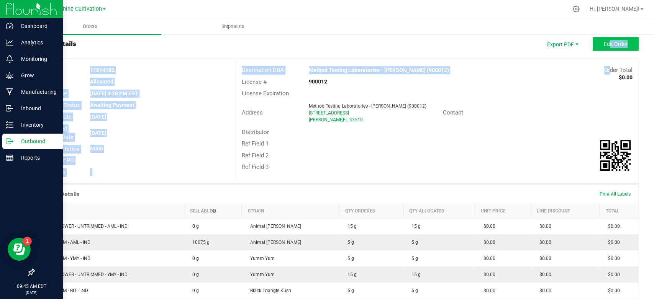
drag, startPoint x: 602, startPoint y: 51, endPoint x: 601, endPoint y: 47, distance: 4.3
click at [601, 47] on outbound-order-header "Order details Export PDF Edit Order Order # 11814182 Status Allocated Order Dat…" at bounding box center [336, 110] width 605 height 147
click at [601, 47] on button "Edit Order" at bounding box center [616, 44] width 46 height 14
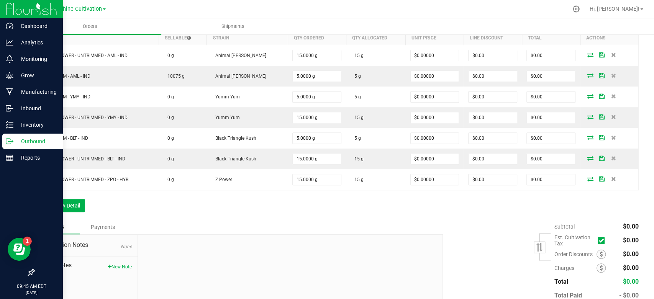
scroll to position [222, 0]
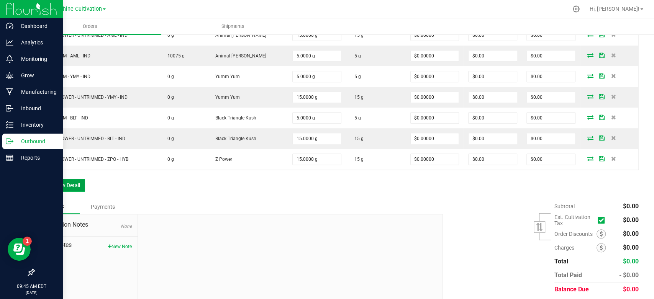
click at [69, 180] on button "Add New Detail" at bounding box center [59, 185] width 51 height 13
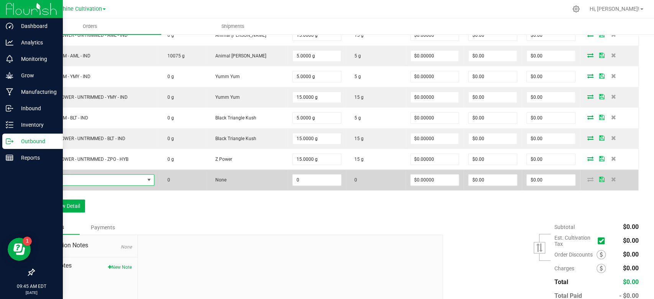
click at [148, 177] on span "NO DATA FOUND" at bounding box center [149, 180] width 6 height 6
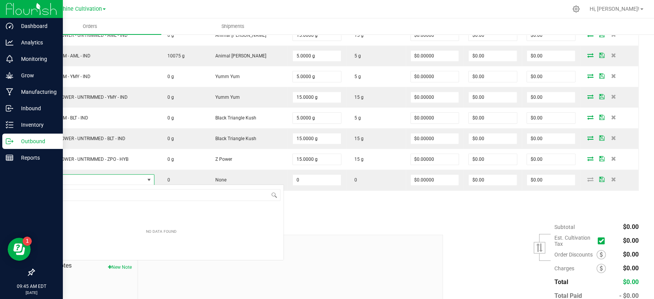
scroll to position [11, 117]
type input "WGT - TRIM - ZPO - HYB"
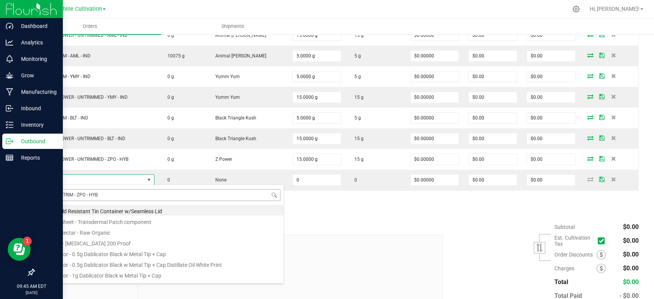
scroll to position [11, 116]
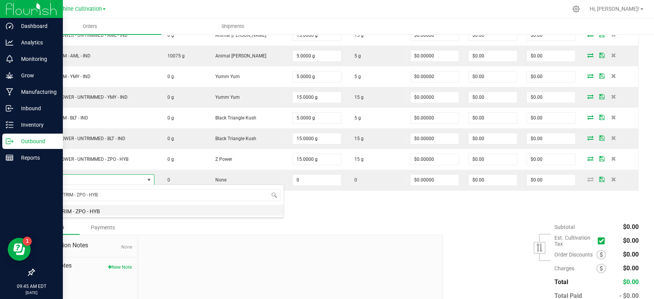
click at [107, 213] on li "WGT - TRIM - ZPO - HYB" at bounding box center [161, 210] width 245 height 11
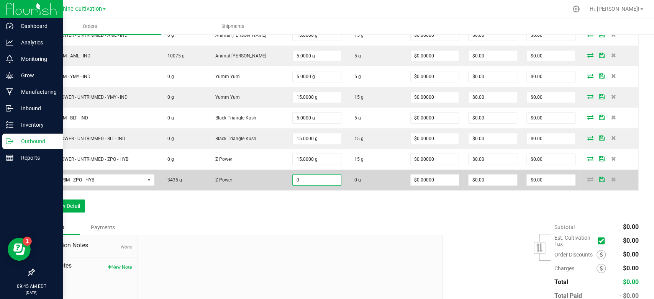
click at [304, 179] on input "0" at bounding box center [317, 180] width 48 height 11
type input "5.0000 g"
type input "0"
click at [588, 178] on icon at bounding box center [591, 179] width 6 height 5
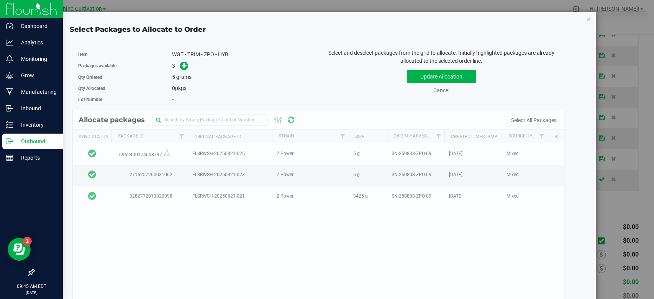
click at [458, 196] on div "Allocate packages Sync Status Package Id Original Package ID Strain Size Origin…" at bounding box center [318, 222] width 492 height 225
click at [185, 66] on icon at bounding box center [184, 65] width 5 height 5
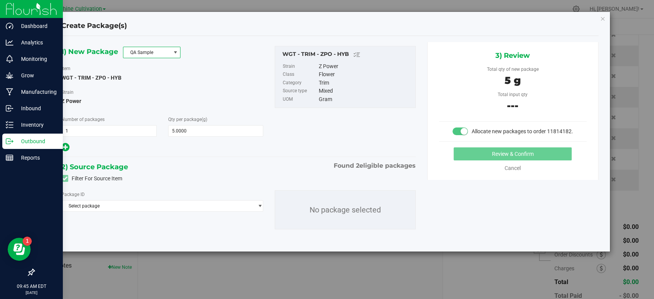
click at [162, 57] on span "QA Sample" at bounding box center [146, 52] width 47 height 11
click at [153, 88] on li "R&D Sample" at bounding box center [151, 86] width 57 height 11
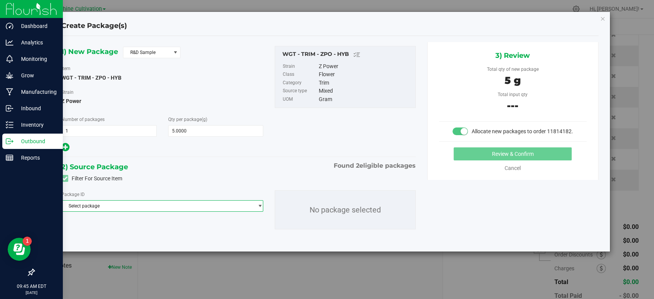
click at [141, 208] on span "Select package" at bounding box center [158, 206] width 192 height 11
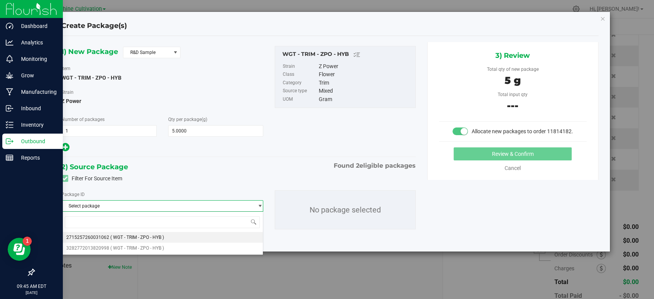
click at [131, 238] on span "( WGT - TRIM - ZPO - HYB )" at bounding box center [137, 237] width 54 height 5
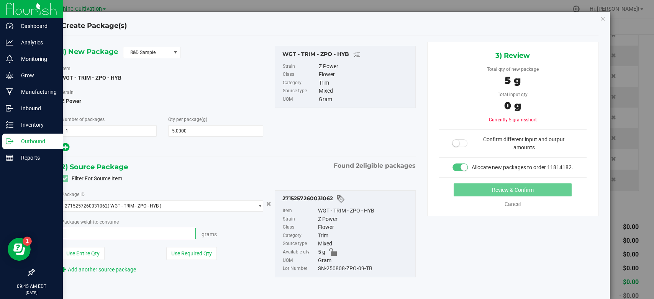
click at [152, 233] on span at bounding box center [128, 233] width 135 height 11
type input "5"
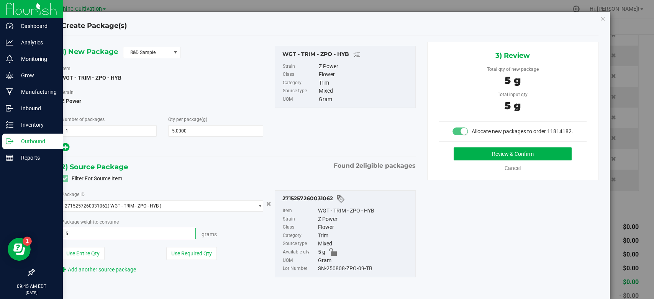
type input "5.0000 g"
click at [335, 271] on div "SN-250808-ZPO-09-TB" at bounding box center [365, 269] width 94 height 8
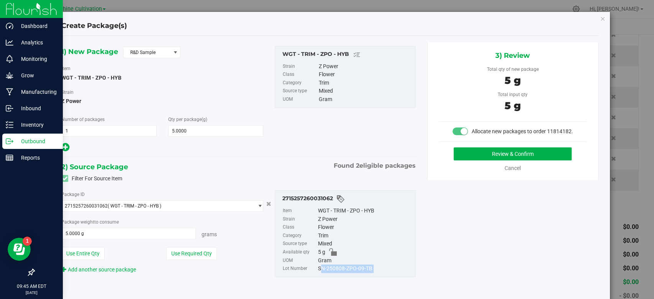
click at [335, 271] on div "SN-250808-ZPO-09-TB" at bounding box center [365, 269] width 94 height 8
copy div "SN-250808-ZPO-09-TB"
click at [486, 161] on button "Review & Confirm" at bounding box center [513, 154] width 118 height 13
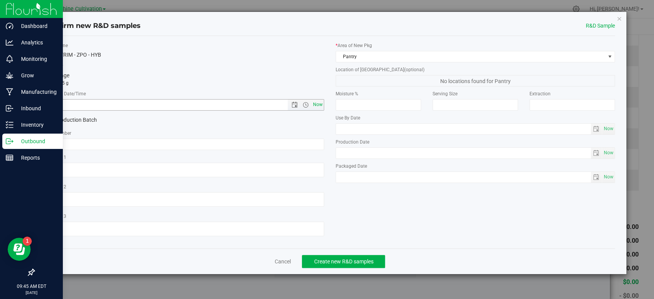
click at [320, 103] on span "Now" at bounding box center [318, 104] width 13 height 11
type input "8/22/2025 9:45 AM"
drag, startPoint x: 302, startPoint y: 149, endPoint x: 308, endPoint y: 143, distance: 8.9
click at [308, 143] on input "text" at bounding box center [184, 144] width 279 height 11
paste input "SN-250808-ZPO-09-TB"
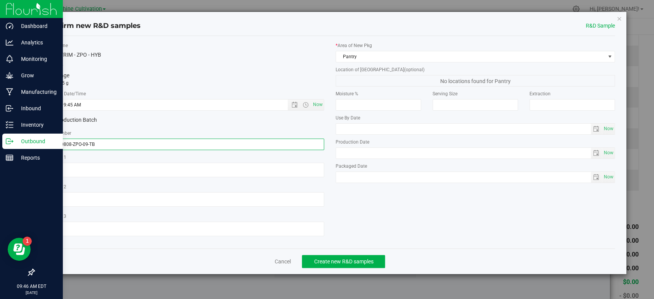
type input "SN-250808-ZPO-09-TB"
click at [328, 254] on div "Cancel Create new R&D samples" at bounding box center [330, 262] width 570 height 26
click at [326, 260] on span "Create new R&D samples" at bounding box center [343, 262] width 59 height 6
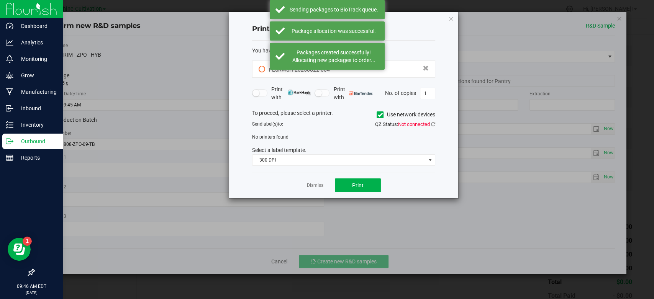
click at [310, 181] on div "Dismiss Print" at bounding box center [343, 185] width 183 height 26
click at [311, 184] on link "Dismiss" at bounding box center [315, 185] width 16 height 7
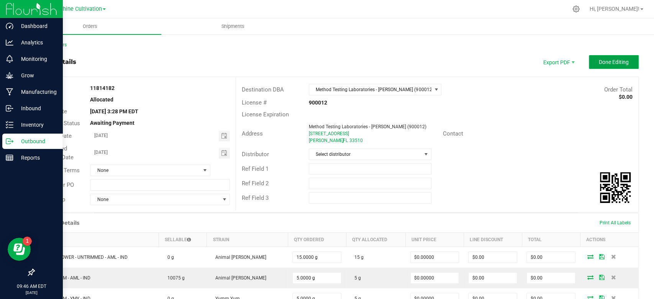
click at [615, 61] on span "Done Editing" at bounding box center [614, 62] width 30 height 6
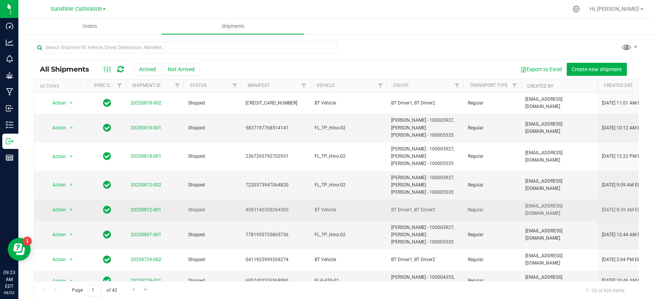
click at [249, 208] on span "4983140328264200" at bounding box center [276, 210] width 60 height 7
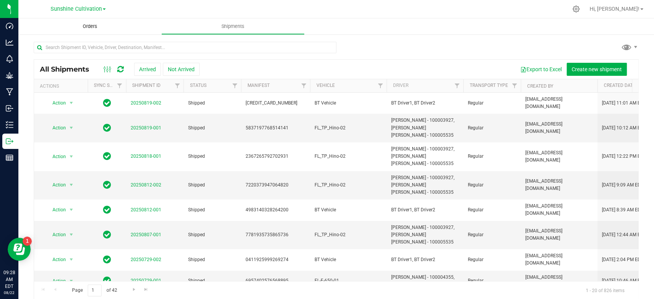
click at [82, 25] on span "Orders" at bounding box center [89, 26] width 35 height 7
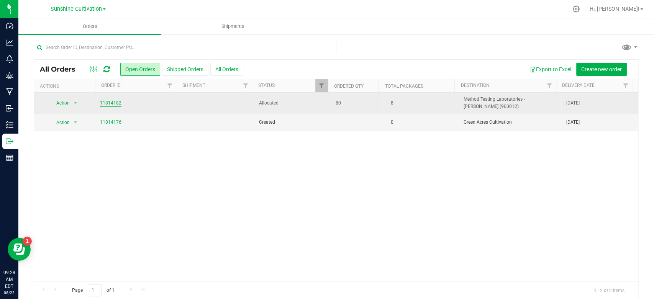
click at [112, 102] on link "11814182" at bounding box center [110, 103] width 21 height 7
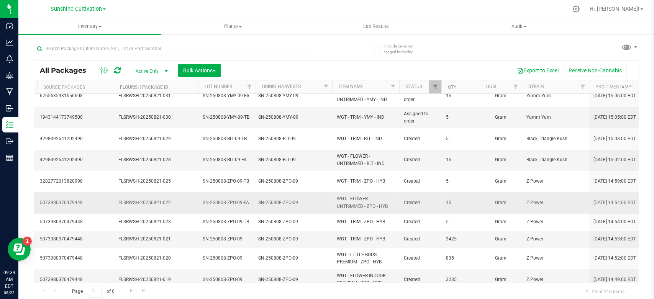
scroll to position [8, 233]
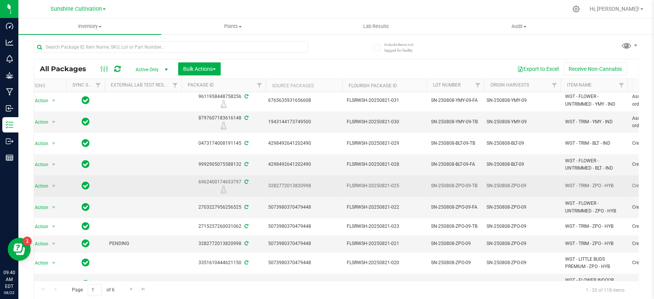
scroll to position [0, 14]
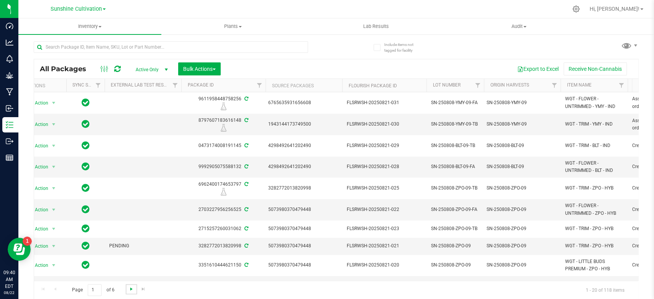
click at [129, 286] on span "Go to the next page" at bounding box center [131, 289] width 6 height 6
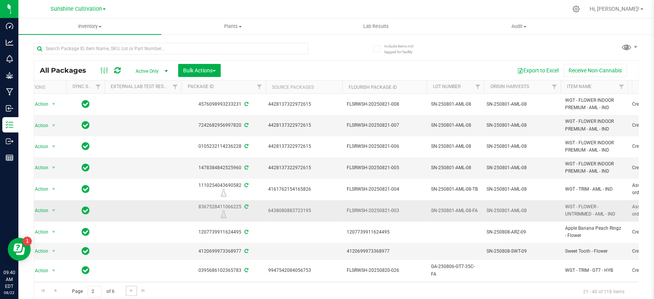
scroll to position [0, 14]
click at [55, 291] on span "Go to the previous page" at bounding box center [55, 291] width 6 height 6
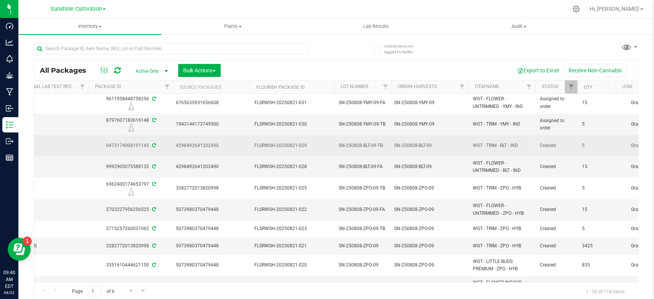
click at [502, 146] on span "WGT - TRIM - BLT - IND" at bounding box center [502, 145] width 58 height 7
copy tr "WGT - TRIM - BLT - IND"
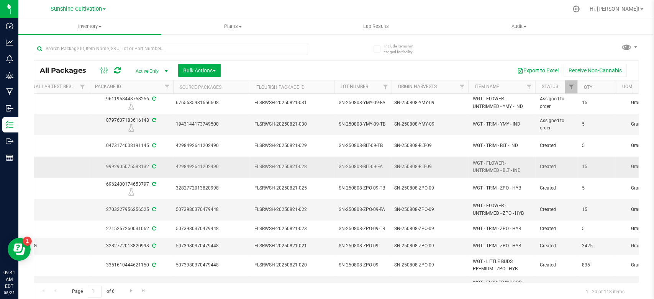
click at [497, 172] on span "WGT - FLOWER - UNTRIMMED - BLT - IND" at bounding box center [502, 167] width 58 height 15
copy tr "WGT - FLOWER - UNTRIMMED - BLT - IND"
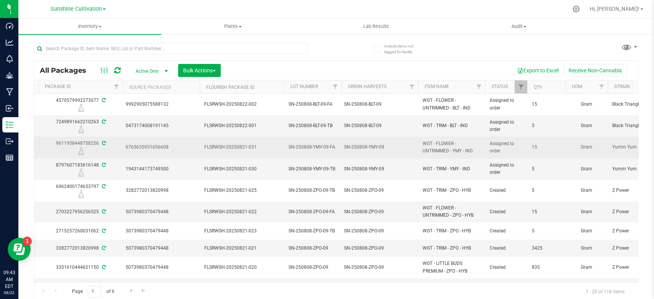
scroll to position [0, 156]
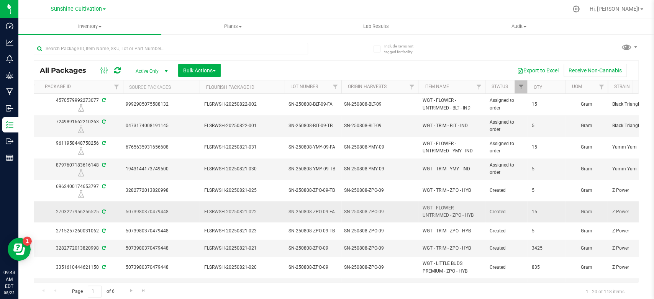
click at [431, 213] on span "WGT - FLOWER - UNTRIMMED - ZPO - HYB" at bounding box center [452, 212] width 58 height 15
copy tr "WGT - FLOWER - UNTRIMMED - ZPO - HYB"
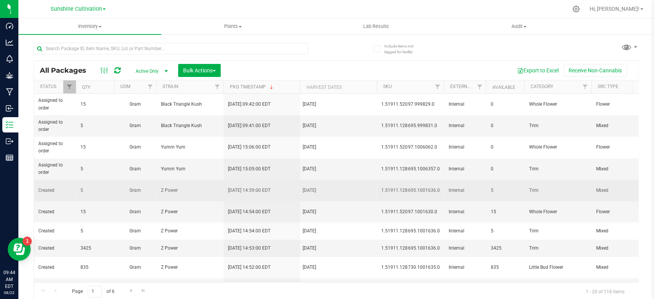
scroll to position [0, 0]
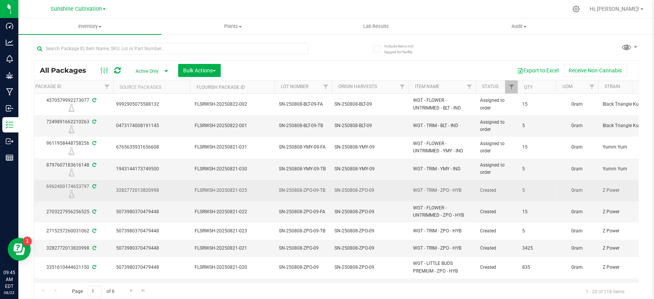
click at [438, 188] on span "WGT - TRIM - ZPO - HYB" at bounding box center [442, 190] width 58 height 7
copy tr "WGT - TRIM - ZPO - HYB"
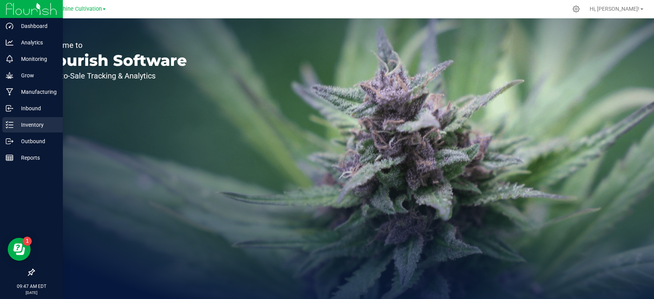
click at [6, 130] on div "Inventory" at bounding box center [32, 124] width 61 height 15
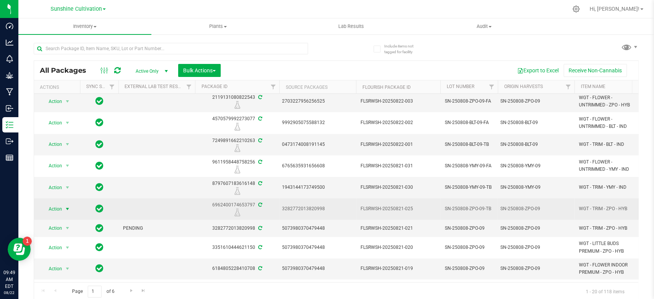
click at [66, 209] on span "select" at bounding box center [67, 209] width 6 height 6
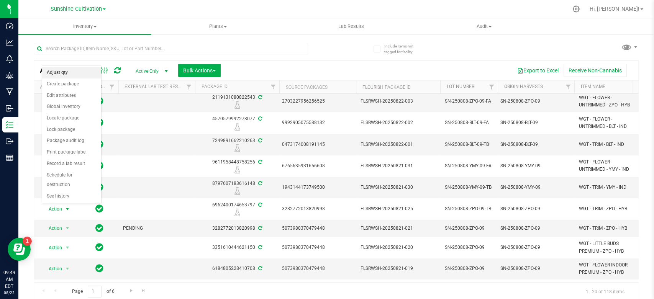
click at [54, 74] on li "Adjust qty" at bounding box center [71, 72] width 59 height 11
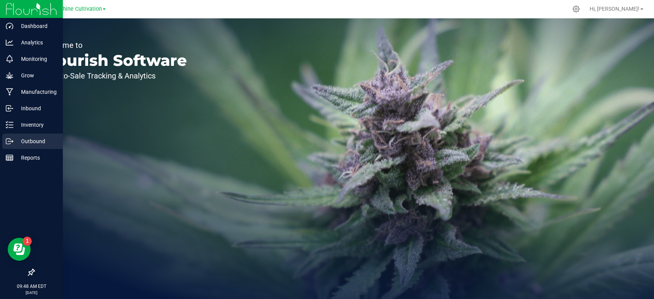
click at [17, 146] on div "Outbound" at bounding box center [32, 141] width 61 height 15
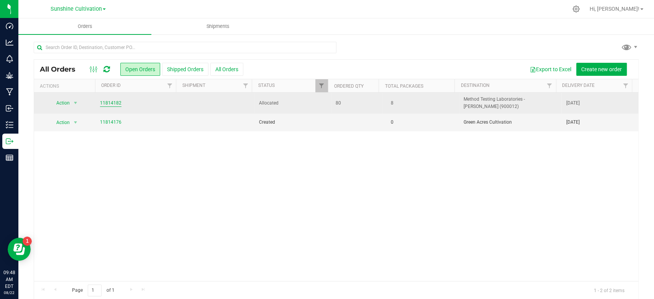
click at [111, 103] on link "11814182" at bounding box center [110, 103] width 21 height 7
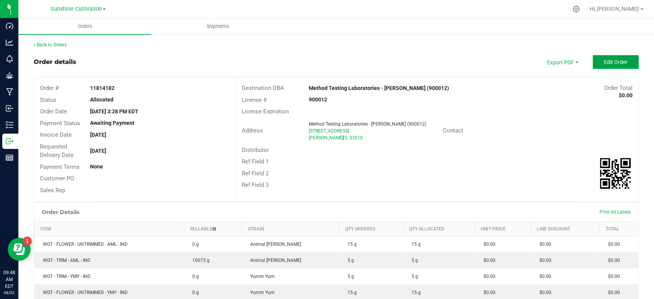
click at [613, 61] on span "Edit Order" at bounding box center [616, 62] width 24 height 6
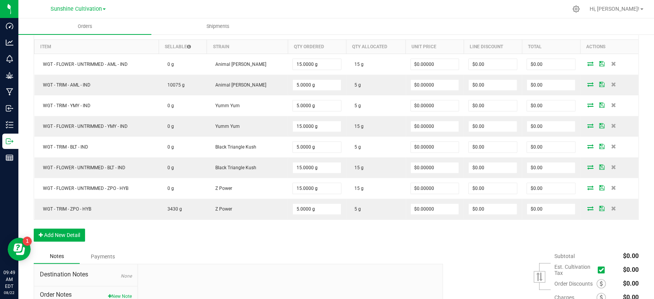
scroll to position [194, 0]
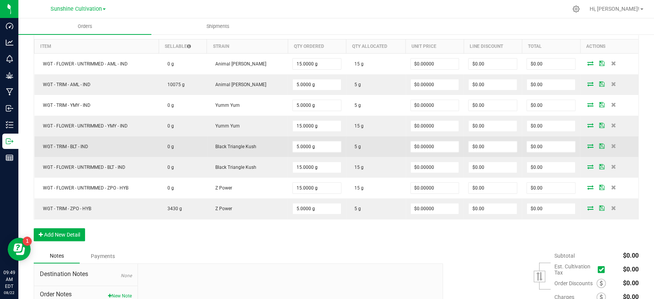
click at [588, 146] on icon at bounding box center [591, 146] width 6 height 5
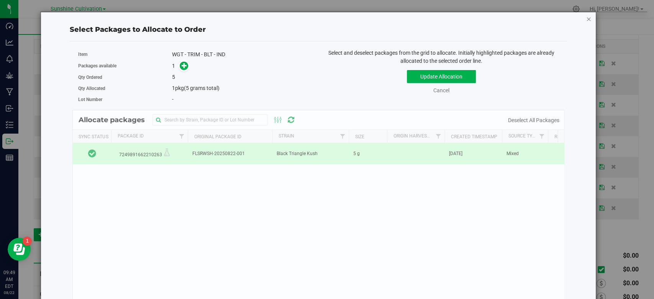
click at [586, 19] on icon "button" at bounding box center [588, 18] width 5 height 9
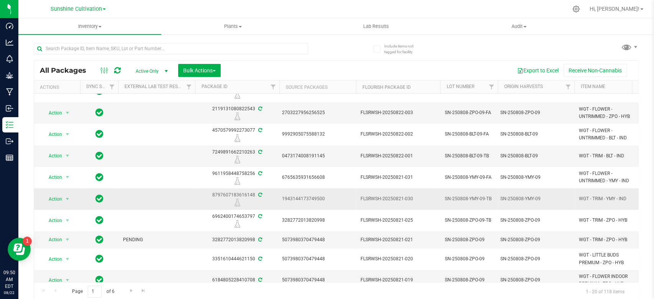
scroll to position [15, 0]
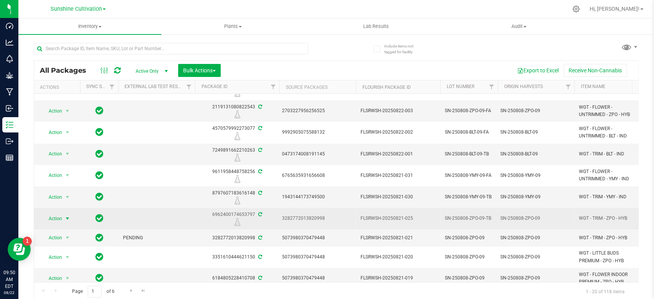
click at [67, 220] on span "select" at bounding box center [67, 219] width 6 height 6
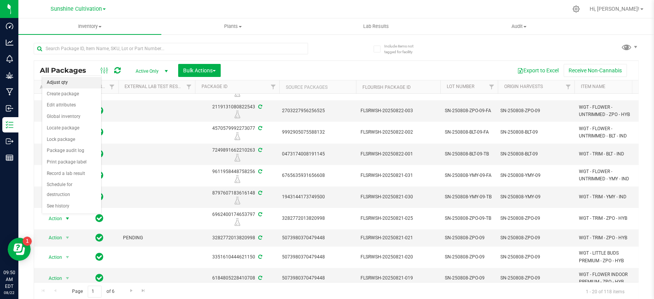
click at [79, 84] on li "Adjust qty" at bounding box center [71, 82] width 59 height 11
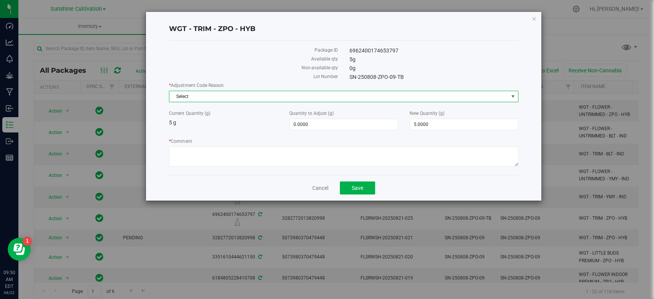
click at [255, 93] on span "Select" at bounding box center [338, 96] width 339 height 11
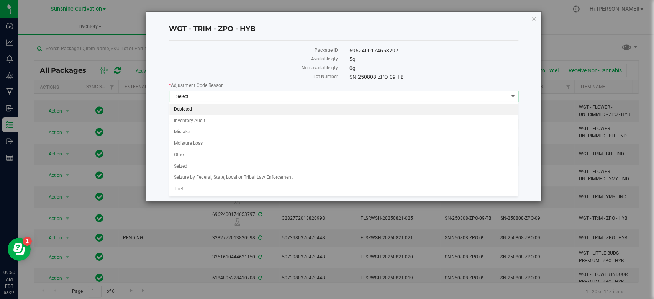
click at [254, 107] on li "Depleted" at bounding box center [343, 109] width 348 height 11
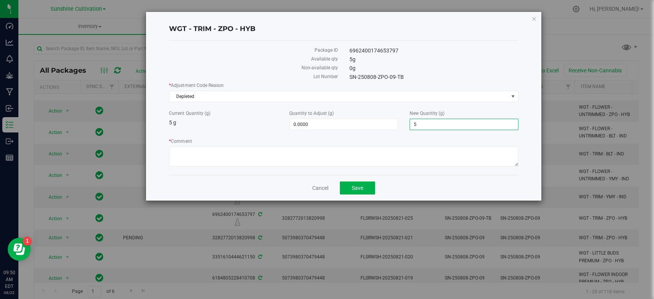
click at [468, 120] on span "5.0000 5" at bounding box center [464, 124] width 109 height 11
type input "0"
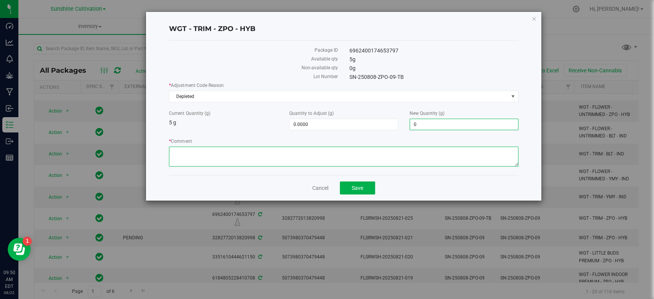
type input "-5.0000"
type input "0.0000"
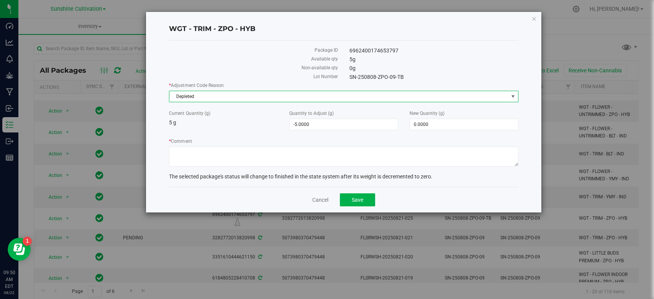
click at [359, 95] on span "Depleted" at bounding box center [338, 96] width 339 height 11
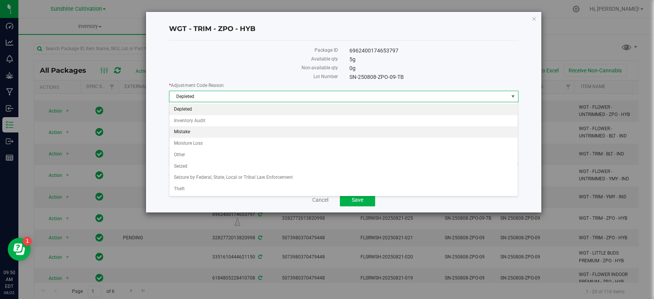
click at [224, 132] on li "Mistake" at bounding box center [343, 131] width 348 height 11
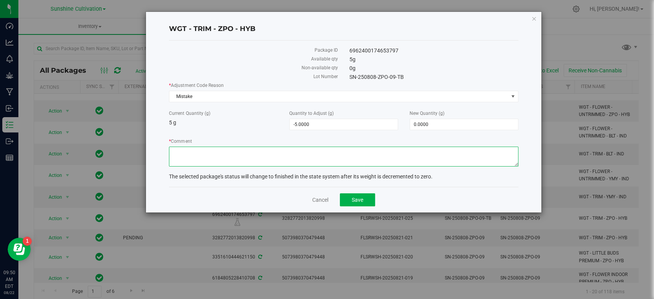
click at [216, 149] on textarea "* Comment" at bounding box center [343, 157] width 349 height 20
type textarea "made in error"
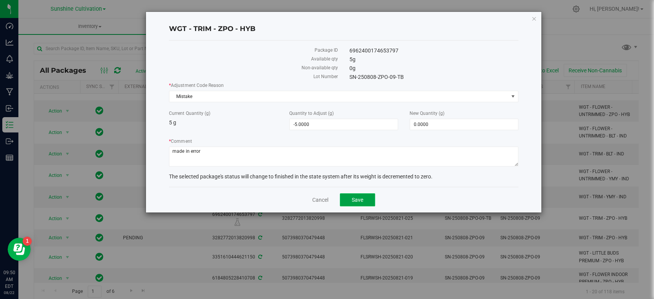
click at [350, 197] on button "Save" at bounding box center [357, 200] width 35 height 13
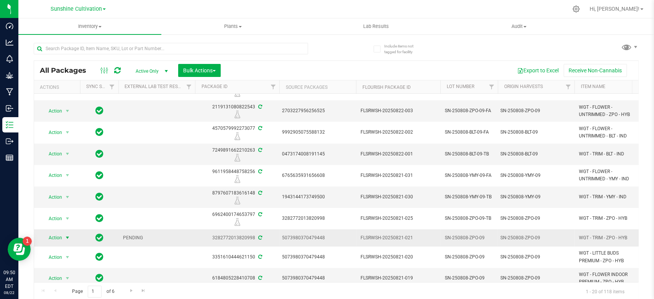
click at [68, 240] on span "select" at bounding box center [67, 238] width 6 height 6
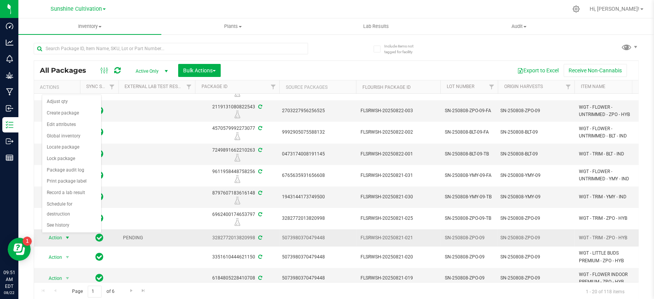
click at [58, 237] on span "Action" at bounding box center [52, 238] width 21 height 11
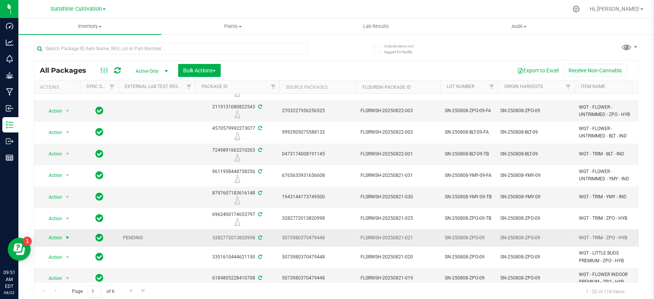
click at [58, 237] on span "Action" at bounding box center [52, 238] width 21 height 11
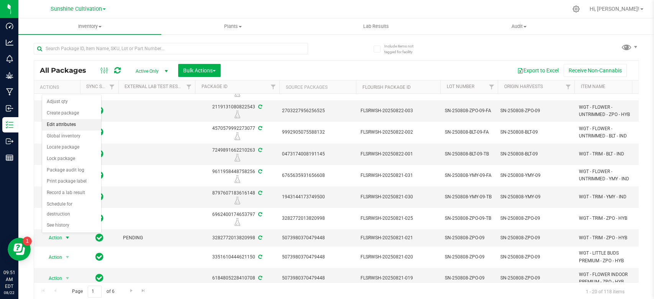
click at [66, 125] on li "Edit attributes" at bounding box center [71, 124] width 59 height 11
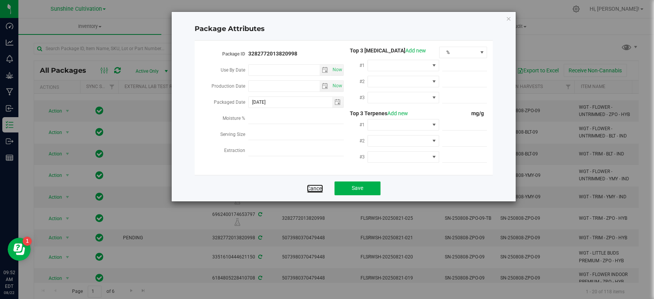
click at [315, 187] on link "Cancel" at bounding box center [315, 189] width 16 height 8
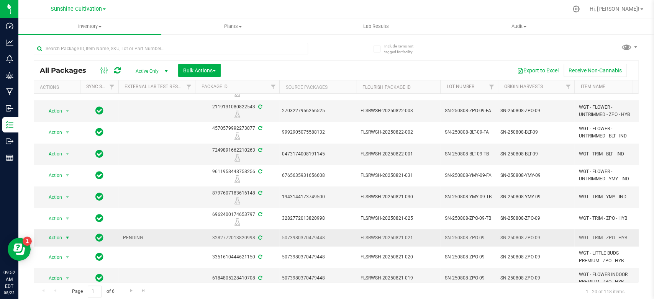
click at [70, 238] on span "select" at bounding box center [67, 238] width 6 height 6
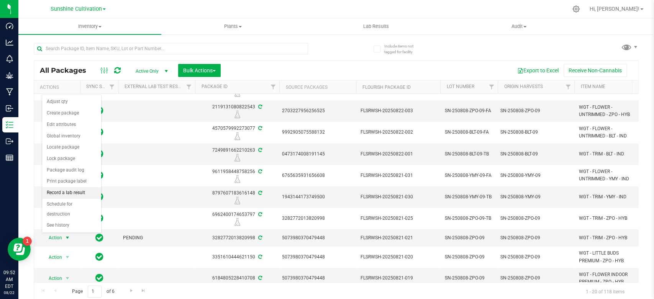
click at [74, 192] on li "Record a lab result" at bounding box center [71, 192] width 59 height 11
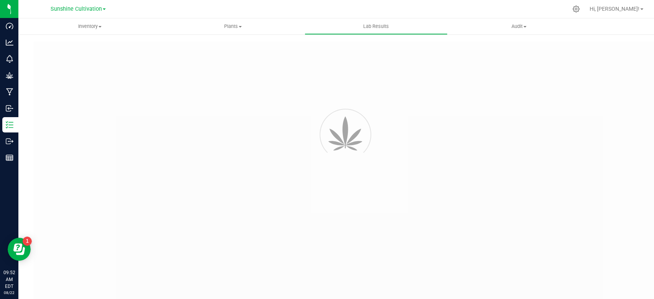
type input "3282772013820998"
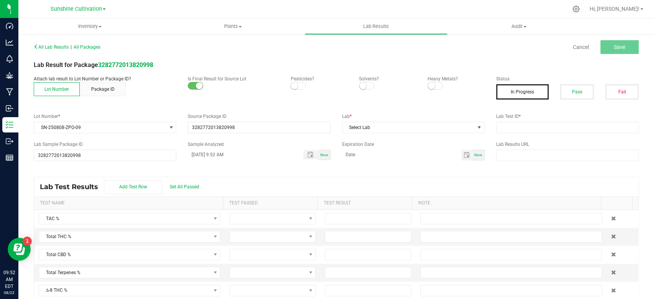
click at [197, 85] on small at bounding box center [199, 85] width 7 height 7
click at [118, 94] on button "Package ID" at bounding box center [103, 89] width 46 height 14
click at [59, 90] on button "Lot Number" at bounding box center [57, 89] width 46 height 14
click at [113, 95] on button "Package ID" at bounding box center [103, 89] width 46 height 14
click at [624, 39] on div "All Lab Results | All Packages Cancel Save" at bounding box center [336, 47] width 617 height 19
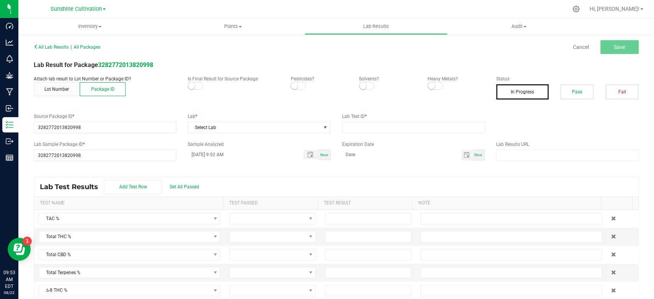
click at [527, 86] on button "In Progress" at bounding box center [522, 91] width 53 height 15
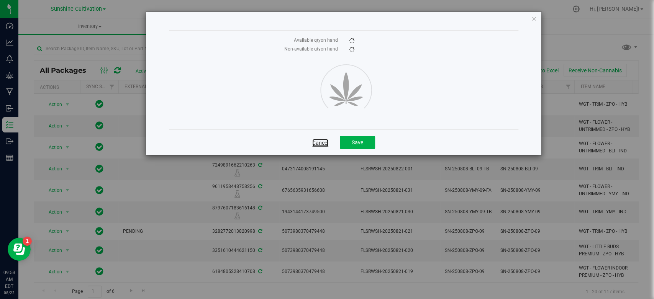
click at [324, 143] on link "Cancel" at bounding box center [320, 143] width 16 height 8
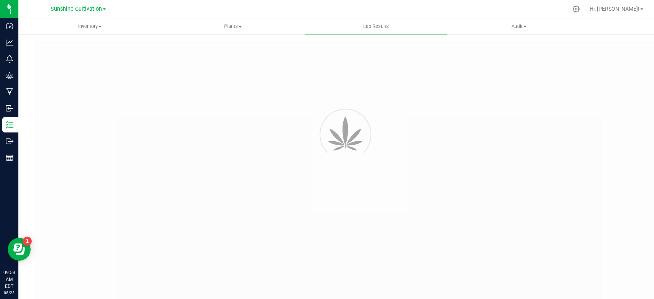
type input "3282772013820998"
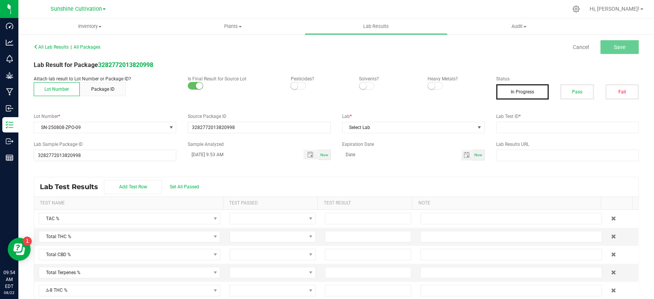
click at [100, 50] on div "All Lab Results | All Packages" at bounding box center [182, 47] width 309 height 7
click at [95, 48] on span "All Packages" at bounding box center [87, 46] width 27 height 5
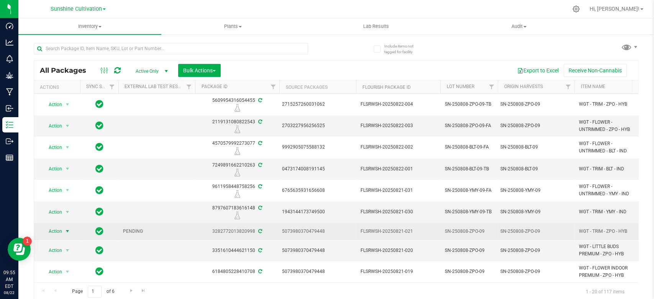
click at [64, 229] on span "select" at bounding box center [68, 231] width 10 height 11
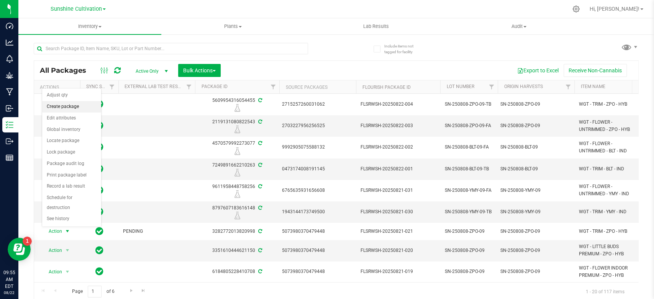
click at [62, 110] on li "Create package" at bounding box center [71, 106] width 59 height 11
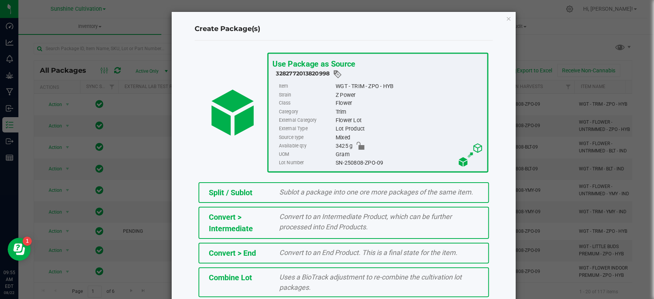
scroll to position [98, 0]
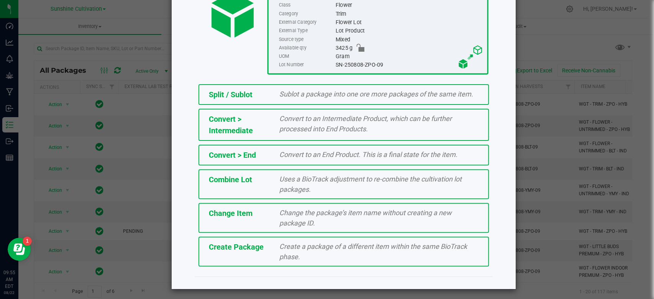
click at [255, 261] on div "Create Package Create a package of a different item within the same BioTrack ph…" at bounding box center [344, 252] width 291 height 30
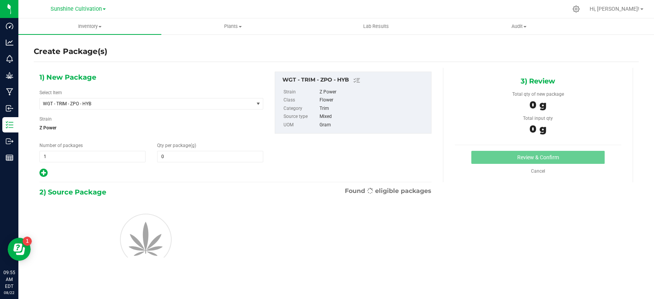
type input "0.0000"
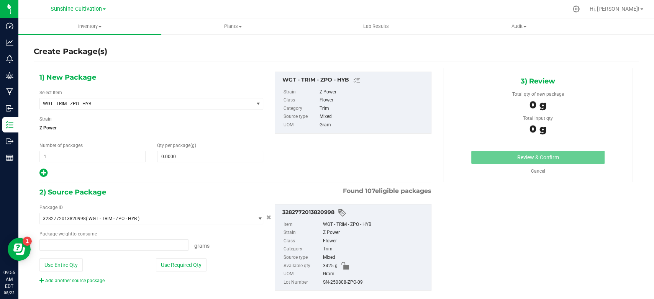
type input "0.0000 g"
click at [175, 154] on span at bounding box center [210, 156] width 106 height 11
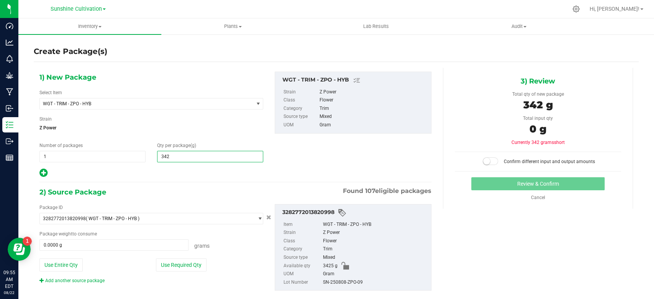
type input "3425"
type input "3,425.0000"
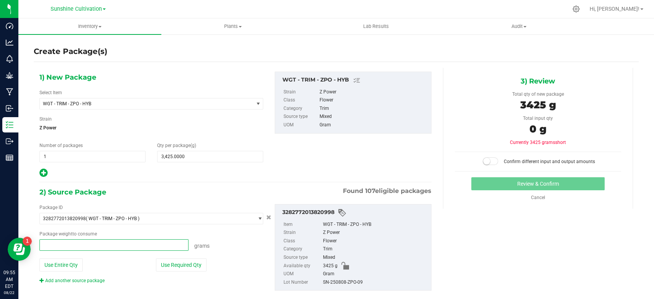
click at [133, 248] on span at bounding box center [113, 245] width 149 height 11
type input "3425"
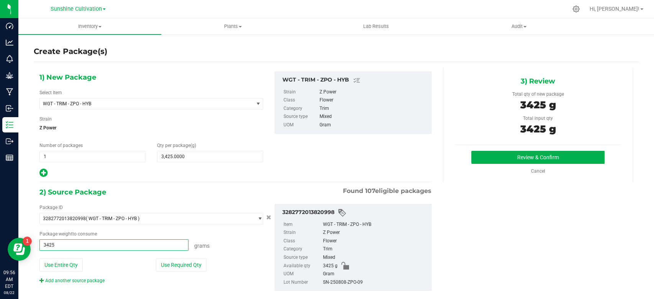
type input "3425.0000 g"
click at [355, 280] on div "SN-250808-ZPO-09" at bounding box center [375, 283] width 104 height 8
copy div "SN-250808-ZPO-09"
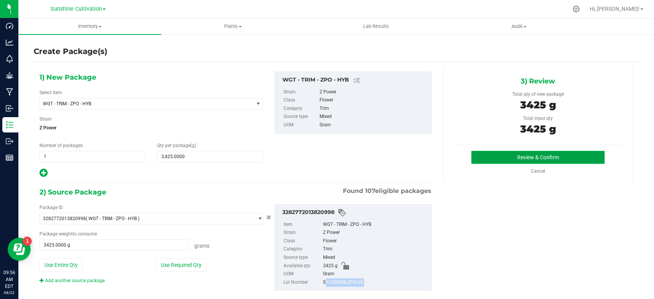
click at [521, 160] on button "Review & Confirm" at bounding box center [537, 157] width 133 height 13
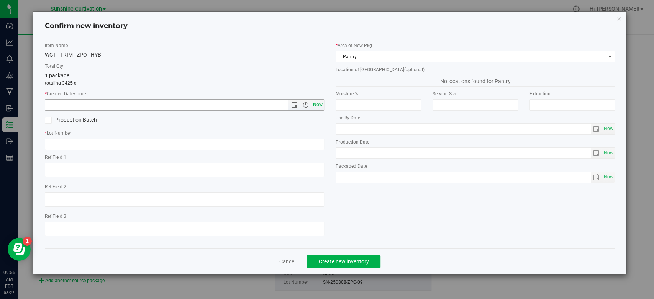
click at [316, 108] on span "Now" at bounding box center [318, 104] width 13 height 11
type input "8/22/2025 9:56 AM"
click at [285, 148] on input "text" at bounding box center [184, 144] width 279 height 11
paste input "SN-250808-ZPO-09"
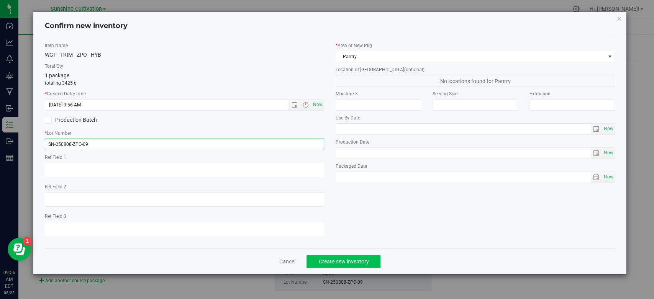
type input "SN-250808-ZPO-09"
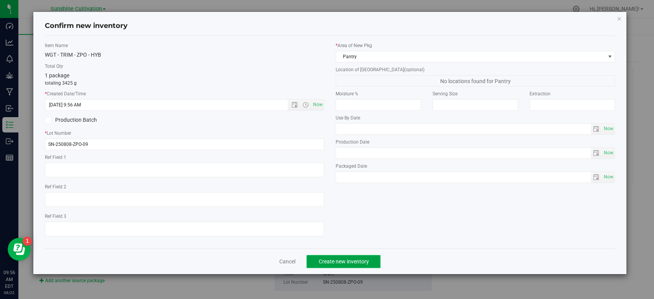
click at [332, 257] on button "Create new inventory" at bounding box center [344, 261] width 74 height 13
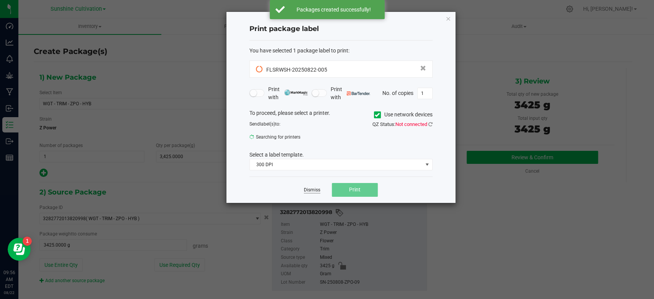
click at [310, 189] on link "Dismiss" at bounding box center [312, 190] width 16 height 7
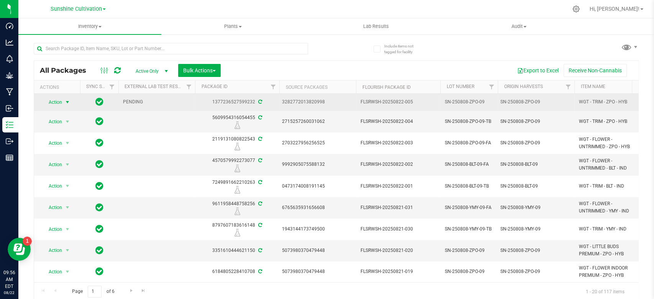
click at [66, 102] on span "select" at bounding box center [67, 102] width 6 height 6
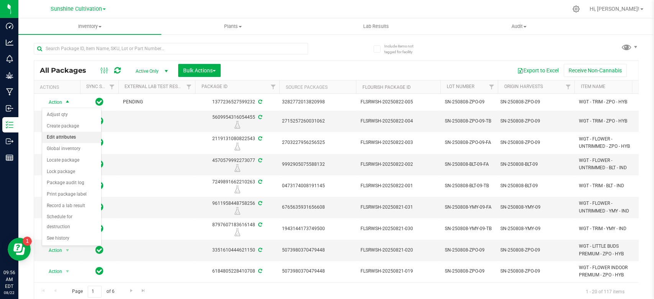
click at [69, 133] on li "Edit attributes" at bounding box center [71, 137] width 59 height 11
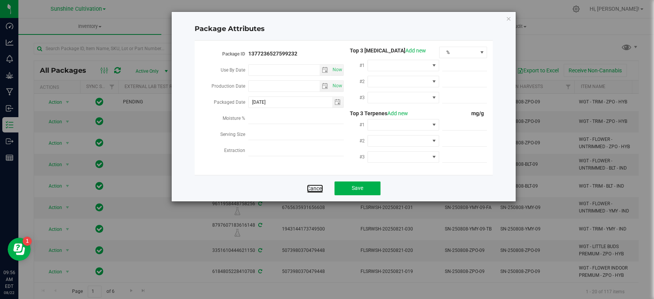
click at [313, 185] on link "Cancel" at bounding box center [315, 189] width 16 height 8
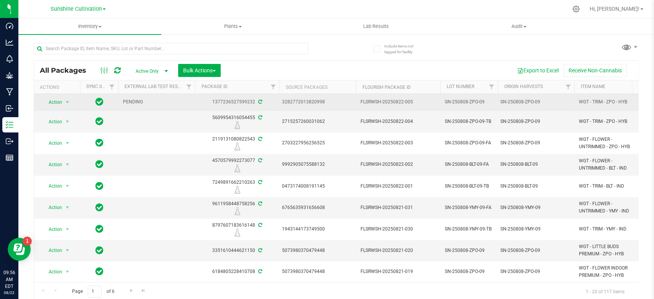
click at [133, 101] on span "PENDING" at bounding box center [156, 101] width 67 height 7
click at [65, 100] on span "select" at bounding box center [67, 102] width 6 height 6
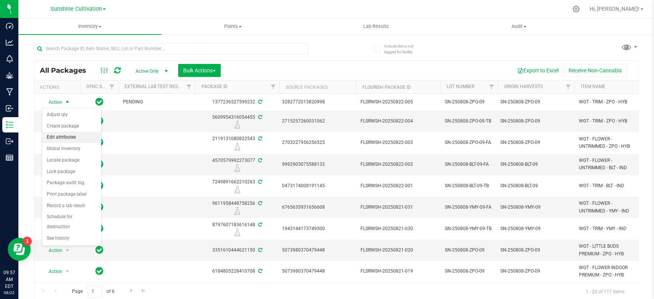
click at [69, 140] on li "Edit attributes" at bounding box center [71, 137] width 59 height 11
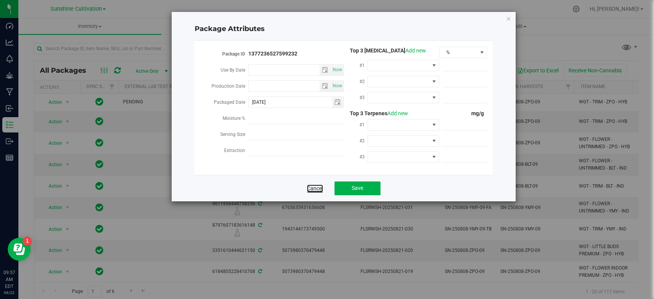
click at [311, 185] on link "Cancel" at bounding box center [315, 189] width 16 height 8
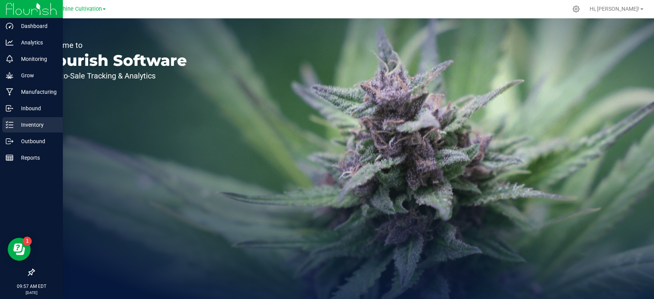
click at [22, 130] on div "Inventory" at bounding box center [32, 124] width 61 height 15
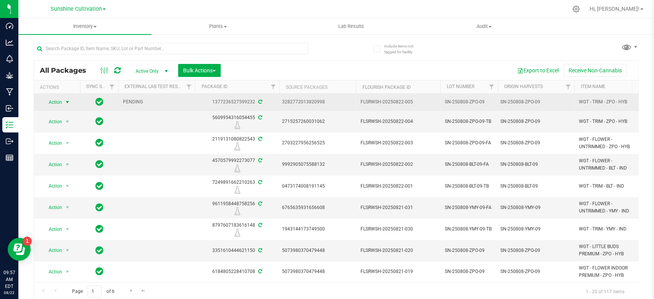
click at [66, 105] on span "select" at bounding box center [67, 102] width 6 height 6
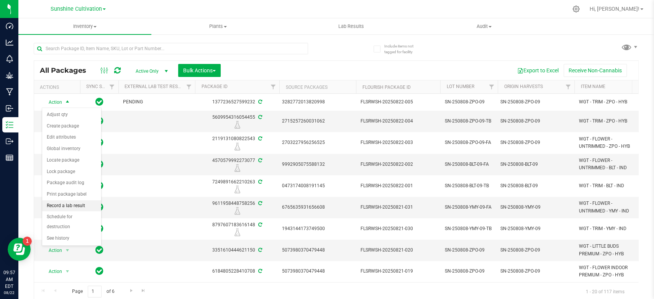
click at [70, 210] on li "Record a lab result" at bounding box center [71, 205] width 59 height 11
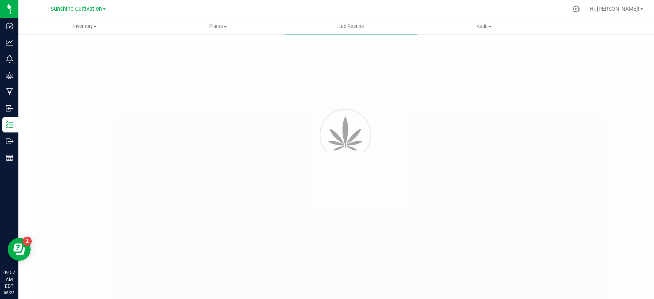
type input "1377236527599232"
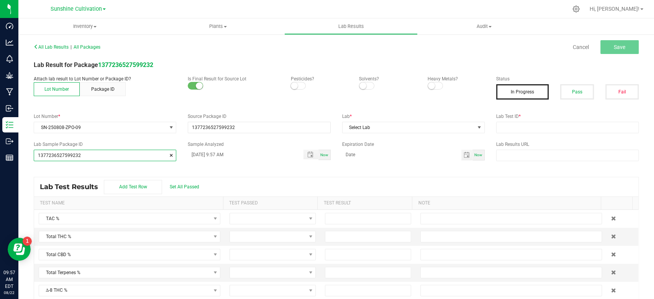
click at [161, 161] on input "1377236527599232" at bounding box center [105, 155] width 142 height 11
click at [169, 155] on span at bounding box center [171, 156] width 5 height 8
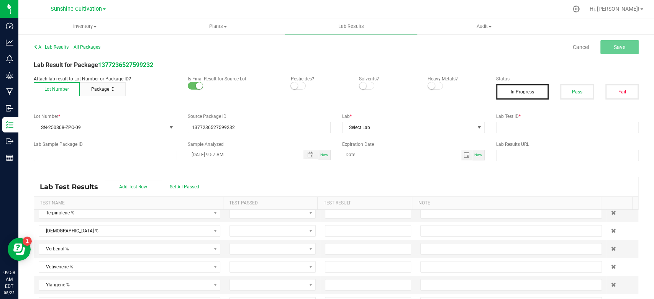
click at [196, 80] on p "Is Final Result for Source Lot" at bounding box center [233, 79] width 91 height 7
click at [199, 85] on small at bounding box center [199, 85] width 7 height 7
click at [527, 92] on button "In Progress" at bounding box center [522, 91] width 53 height 15
click at [575, 92] on button "Pass" at bounding box center [576, 91] width 33 height 15
click at [618, 92] on button "Fail" at bounding box center [622, 91] width 33 height 15
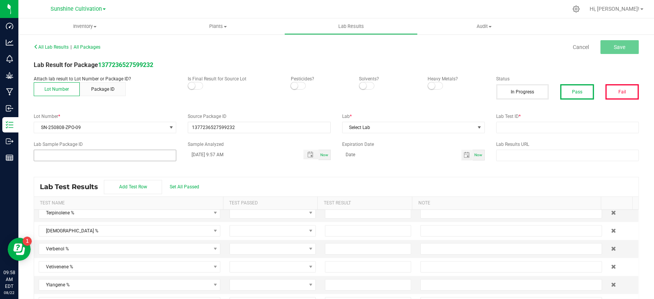
click at [572, 93] on button "Pass" at bounding box center [576, 91] width 33 height 15
click at [115, 91] on button "Package ID" at bounding box center [103, 89] width 46 height 14
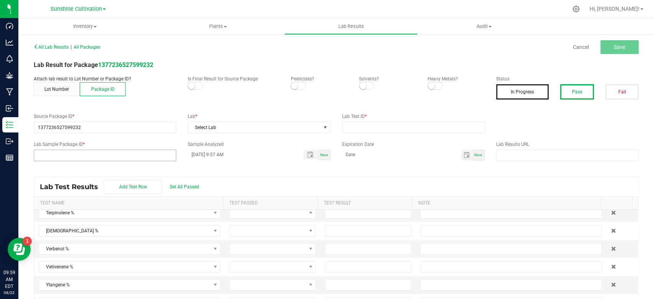
click at [510, 88] on button "In Progress" at bounding box center [522, 91] width 53 height 15
click at [64, 47] on span "All Lab Results" at bounding box center [51, 45] width 35 height 5
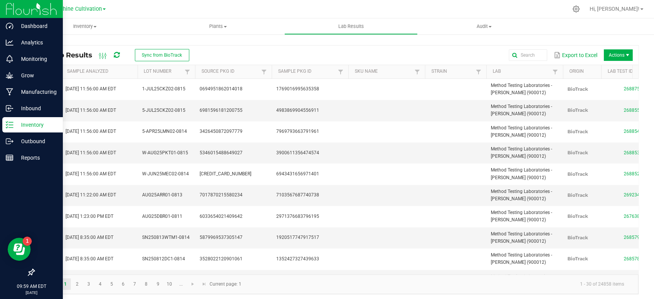
click at [7, 127] on icon at bounding box center [7, 127] width 2 height 1
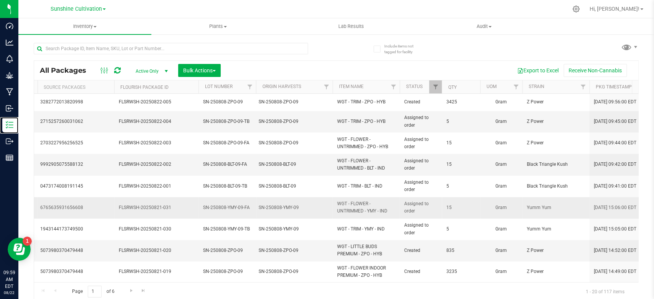
scroll to position [0, 333]
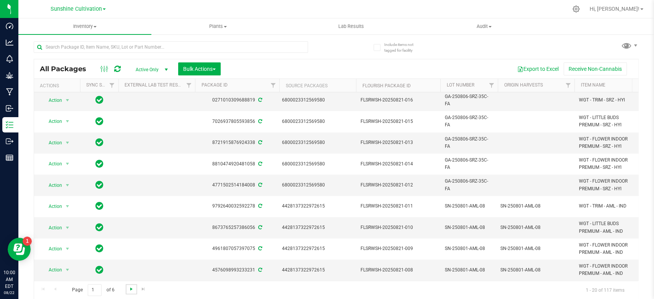
click at [128, 286] on span "Go to the next page" at bounding box center [131, 289] width 6 height 6
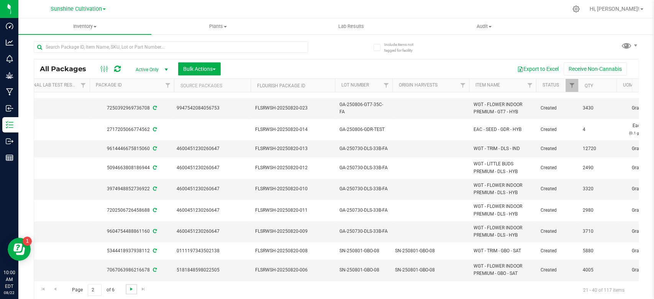
click at [128, 289] on span "Go to the next page" at bounding box center [131, 289] width 6 height 6
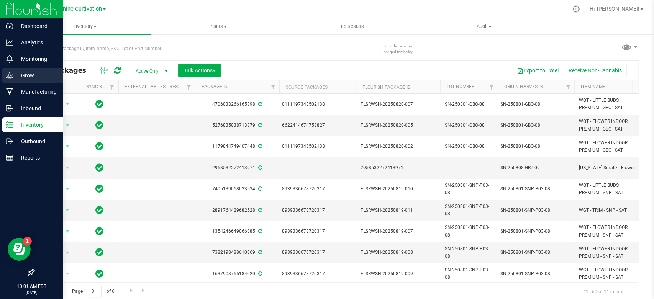
click at [20, 80] on p "Grow" at bounding box center [36, 75] width 46 height 9
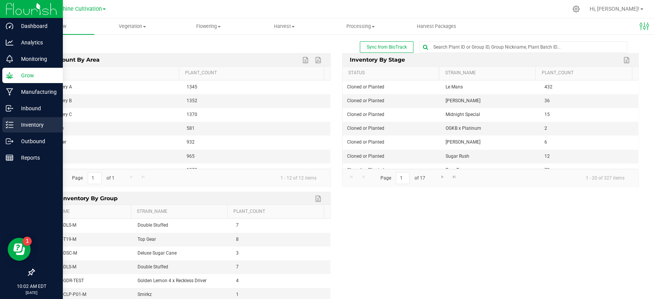
click at [21, 126] on p "Inventory" at bounding box center [36, 124] width 46 height 9
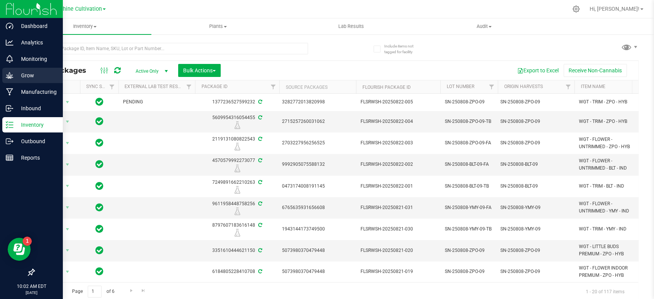
click at [9, 76] on icon at bounding box center [9, 75] width 7 height 7
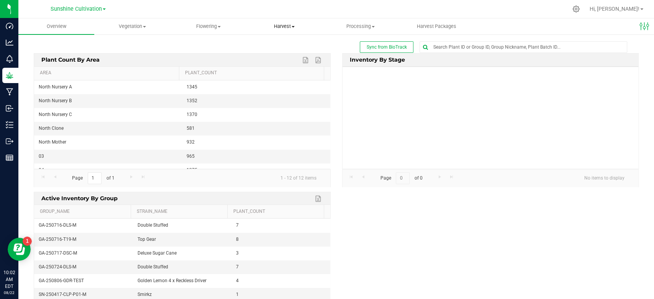
click at [287, 26] on span "Harvest" at bounding box center [284, 26] width 75 height 7
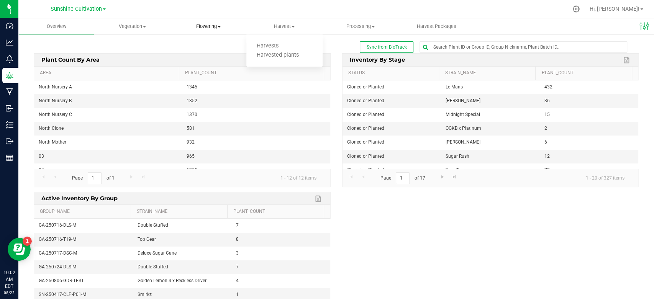
click at [210, 28] on span "Flowering" at bounding box center [208, 26] width 75 height 7
click at [210, 56] on span "Flowering groups" at bounding box center [203, 55] width 64 height 7
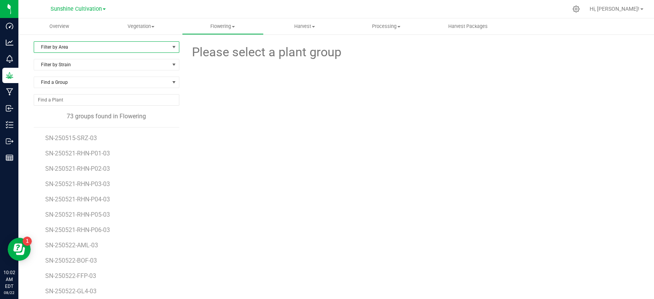
click at [159, 43] on span "Filter by Area" at bounding box center [101, 47] width 135 height 11
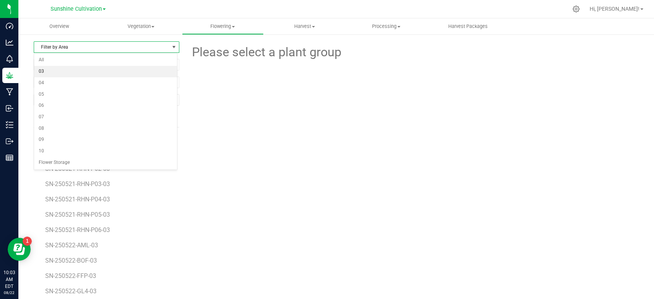
click at [140, 71] on li "03" at bounding box center [105, 71] width 143 height 11
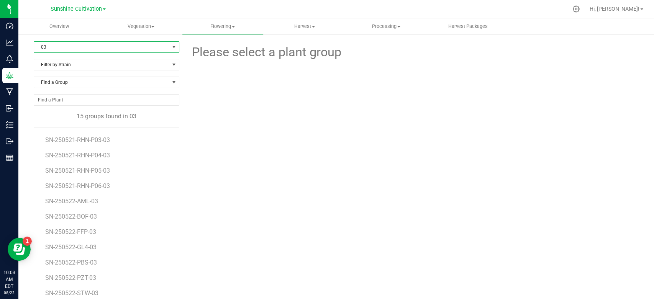
scroll to position [28, 0]
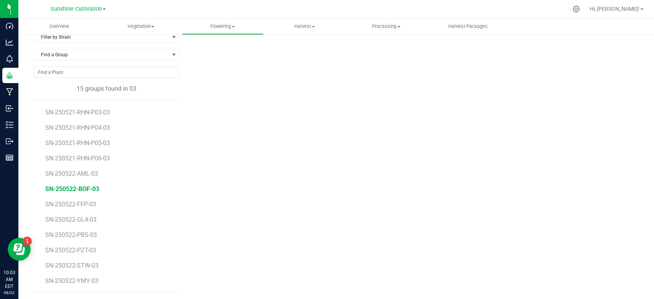
click at [90, 189] on span "SN-250522-BOF-03" at bounding box center [72, 188] width 54 height 7
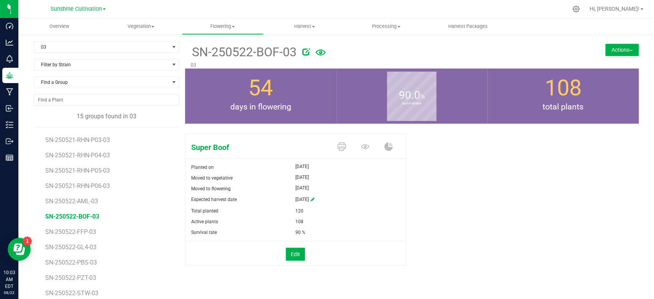
click at [612, 44] on button "Actions" at bounding box center [622, 50] width 33 height 12
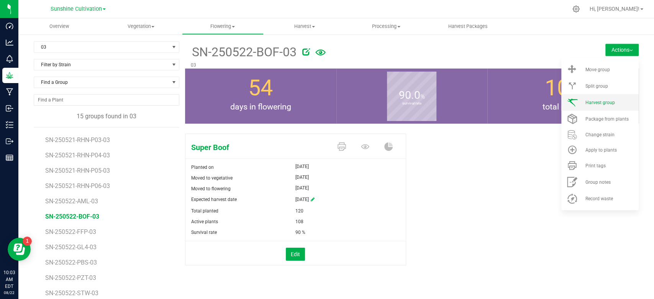
click at [585, 101] on span "Harvest group" at bounding box center [600, 102] width 30 height 5
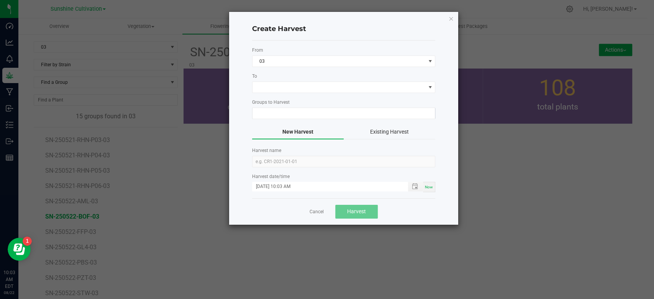
type input "SN-250522-BOF-03"
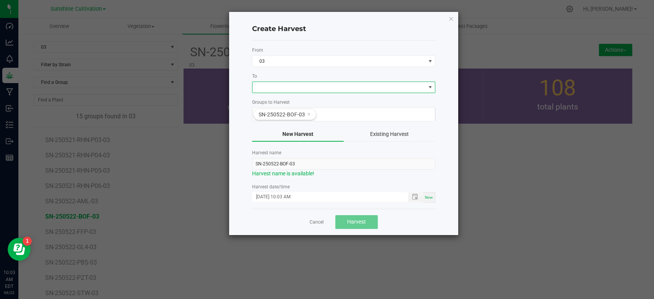
click at [400, 92] on span at bounding box center [343, 87] width 183 height 11
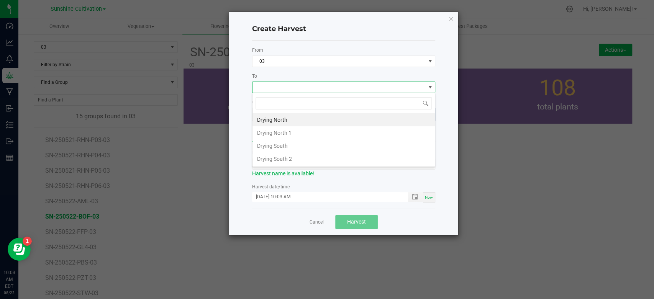
scroll to position [11, 183]
click at [369, 123] on li "Drying North" at bounding box center [344, 119] width 182 height 13
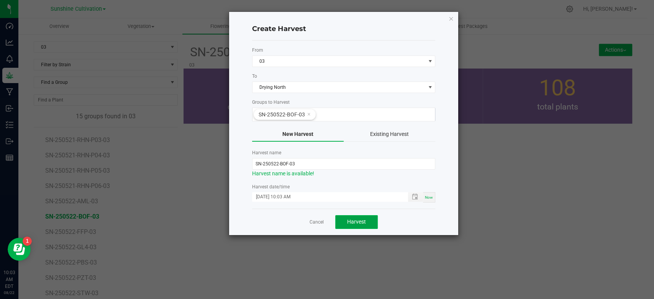
click at [352, 218] on button "Harvest" at bounding box center [356, 222] width 43 height 14
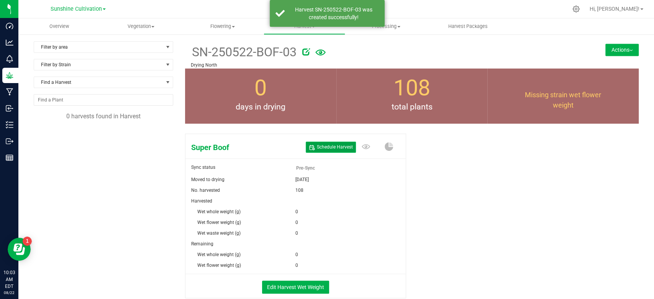
click at [319, 147] on span "Schedule Harvest" at bounding box center [335, 147] width 36 height 7
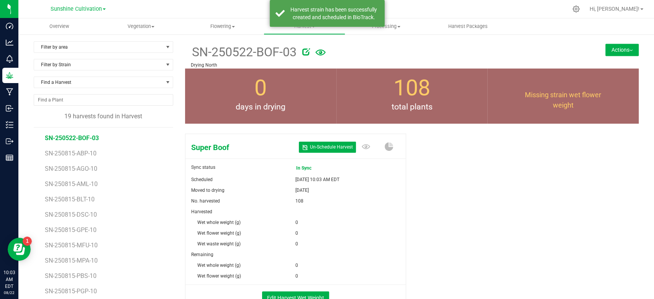
scroll to position [34, 0]
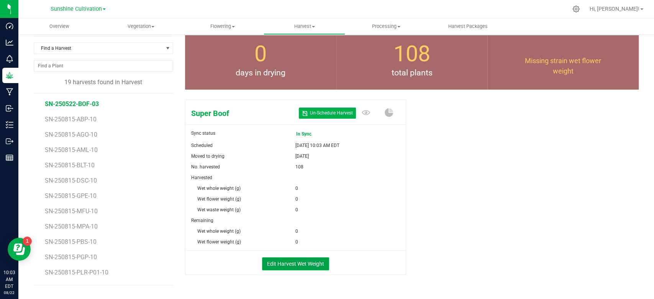
click at [291, 259] on button "Edit Harvest Wet Weight" at bounding box center [295, 264] width 67 height 13
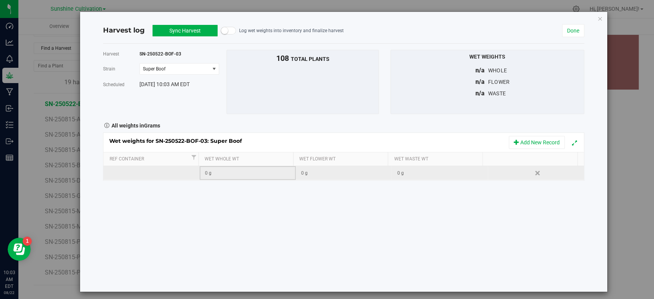
click at [234, 179] on td "0 g" at bounding box center [248, 173] width 96 height 14
type input "94420"
click at [193, 25] on button "Sync Harvest" at bounding box center [185, 30] width 65 height 11
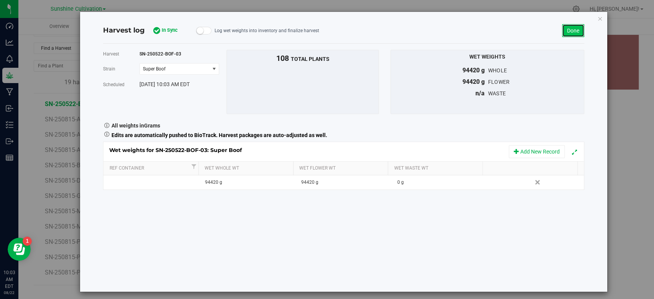
click at [565, 33] on link "Done" at bounding box center [573, 30] width 22 height 13
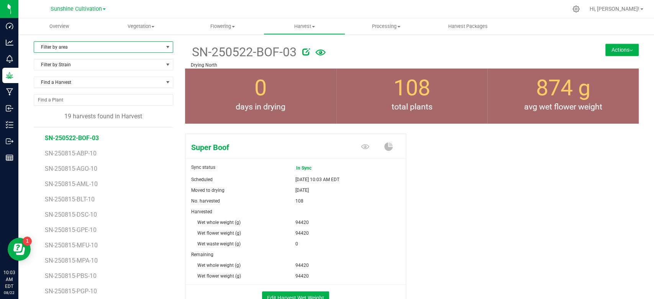
click at [166, 47] on span "select" at bounding box center [168, 47] width 6 height 6
click at [222, 28] on span "Flowering" at bounding box center [222, 26] width 81 height 7
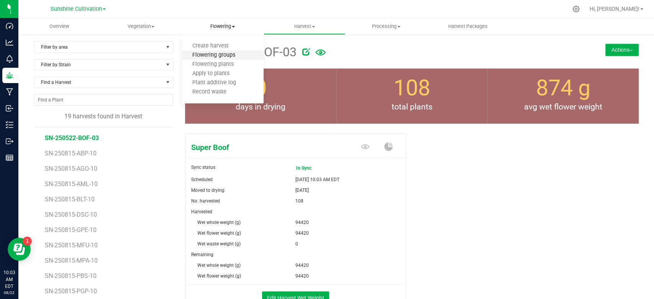
click at [212, 55] on span "Flowering groups" at bounding box center [214, 55] width 64 height 7
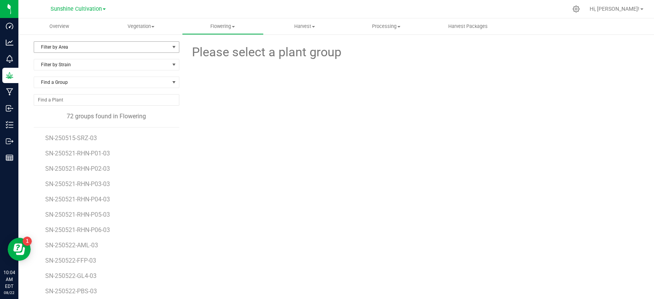
click at [102, 47] on span "Filter by Area" at bounding box center [101, 47] width 135 height 11
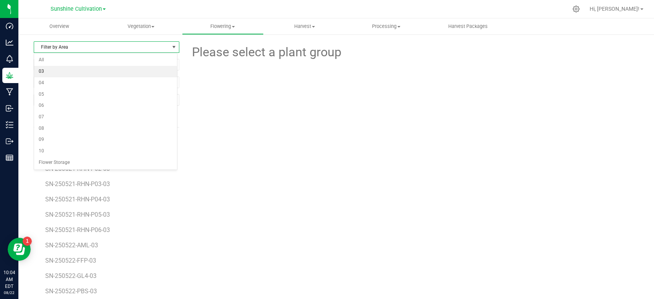
click at [90, 71] on li "03" at bounding box center [105, 71] width 143 height 11
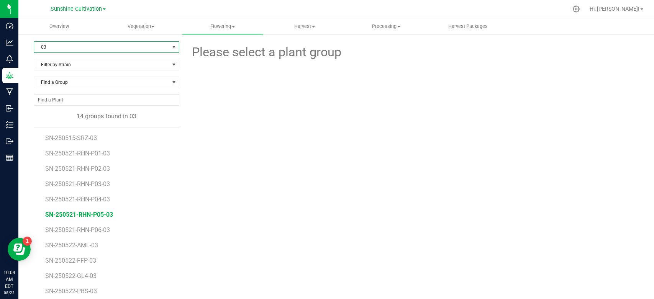
scroll to position [29, 0]
click at [73, 274] on span "SN-250522-PZT-03" at bounding box center [71, 277] width 53 height 7
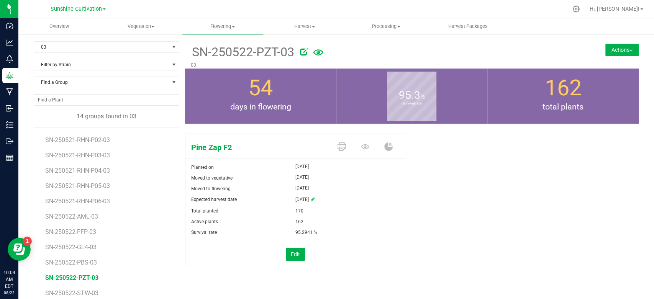
click at [615, 51] on button "Actions" at bounding box center [622, 50] width 33 height 12
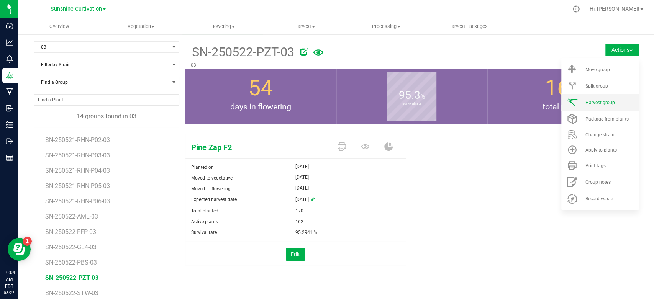
click at [571, 105] on span at bounding box center [572, 102] width 18 height 10
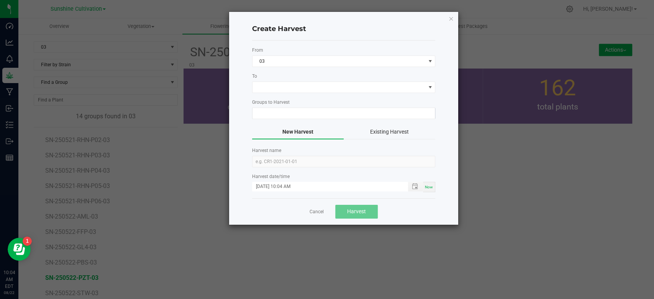
type input "SN-250522-PZT-03"
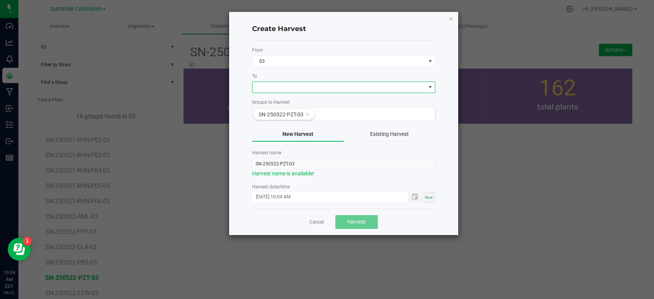
click at [375, 85] on span at bounding box center [339, 87] width 173 height 11
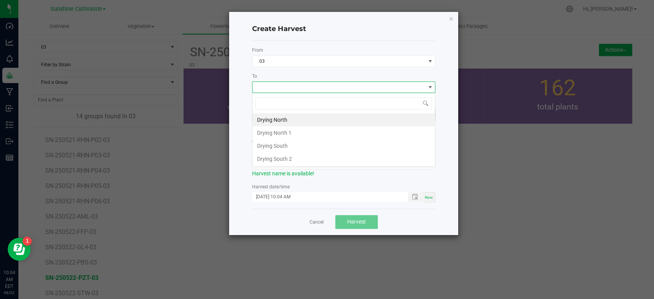
scroll to position [11, 183]
click at [324, 121] on li "Drying North" at bounding box center [344, 119] width 182 height 13
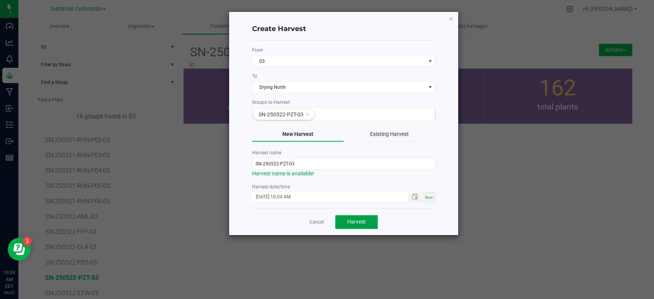
click at [356, 226] on button "Harvest" at bounding box center [356, 222] width 43 height 14
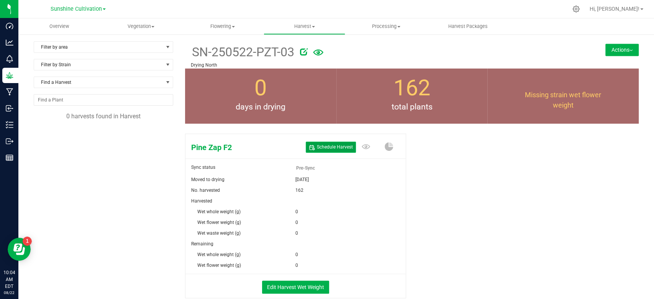
click at [335, 147] on span "Schedule Harvest" at bounding box center [335, 147] width 36 height 7
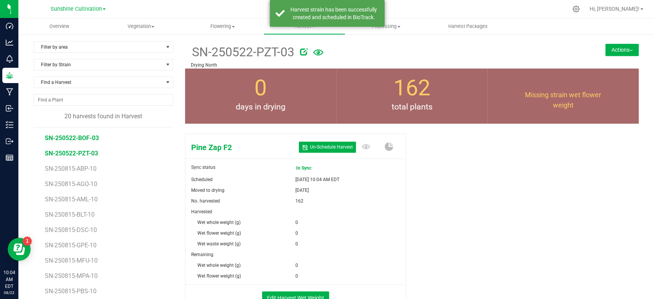
click at [87, 137] on span "SN-250522-BOF-03" at bounding box center [72, 138] width 54 height 7
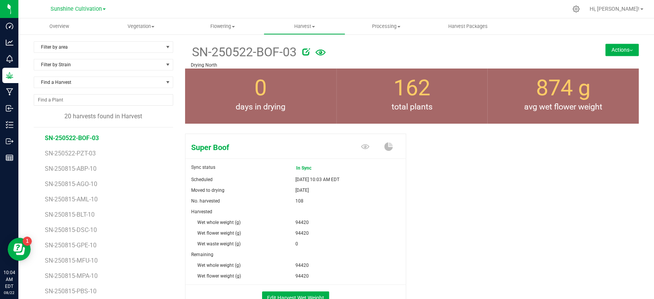
click at [303, 52] on icon at bounding box center [306, 52] width 8 height 8
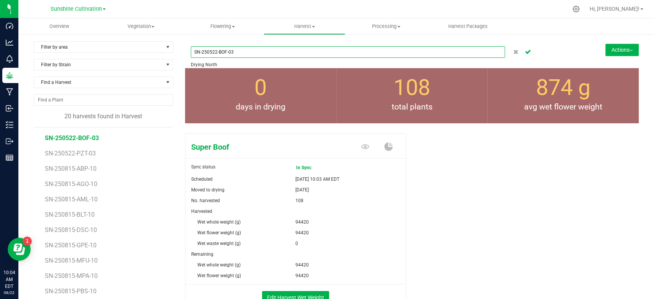
click at [214, 52] on input "SN-250522-BOF-03" at bounding box center [348, 51] width 314 height 11
type input "SN-250822-BOF-03"
click at [525, 51] on icon "Cancel button" at bounding box center [528, 51] width 6 height 5
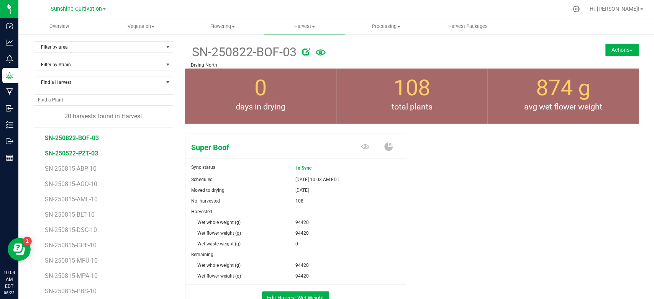
click at [84, 155] on span "SN-250522-PZT-03" at bounding box center [71, 153] width 53 height 7
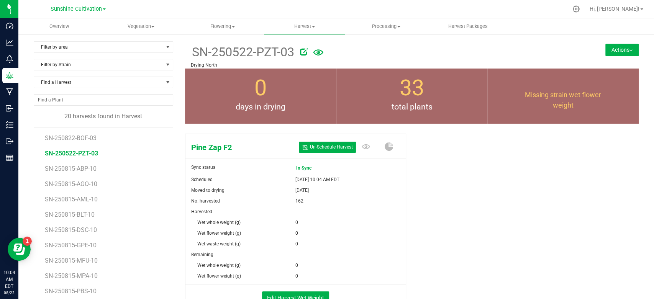
click at [303, 52] on icon at bounding box center [304, 52] width 8 height 8
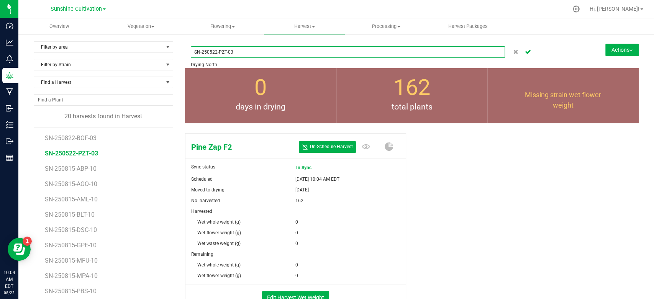
click at [209, 50] on input "SN-250522-PZT-03" at bounding box center [348, 51] width 314 height 11
type input "SN-250822-PZT-03"
click at [525, 49] on icon "Cancel button" at bounding box center [528, 51] width 6 height 5
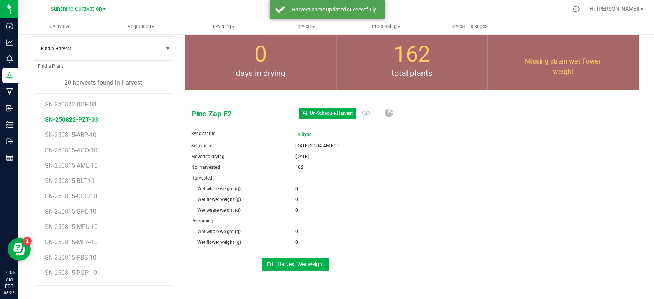
scroll to position [34, 0]
click at [301, 258] on button "Edit Harvest Wet Weight" at bounding box center [295, 264] width 67 height 13
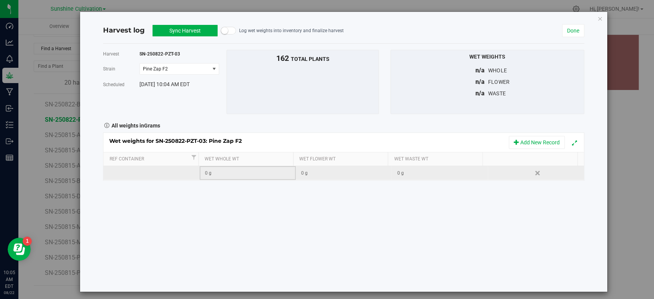
click at [253, 172] on div "0 g" at bounding box center [250, 173] width 90 height 7
type input "150780"
click at [193, 28] on button "Sync Harvest" at bounding box center [185, 30] width 65 height 11
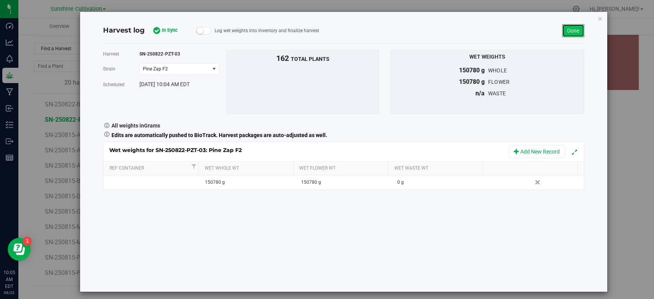
click at [569, 29] on link "Done" at bounding box center [573, 30] width 22 height 13
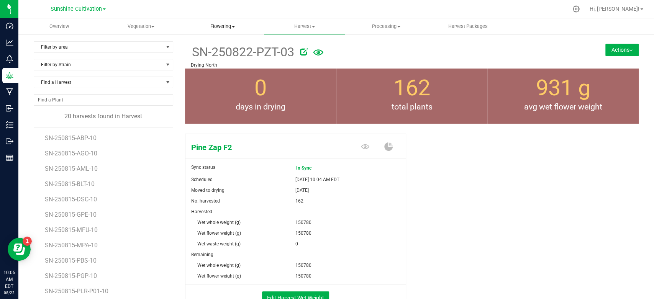
click at [221, 26] on span "Flowering" at bounding box center [222, 26] width 81 height 7
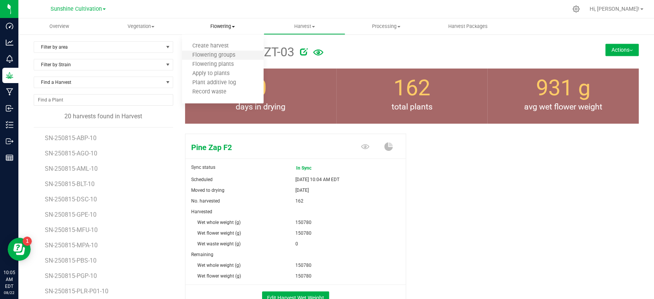
click at [214, 51] on li "Flowering groups" at bounding box center [223, 55] width 82 height 9
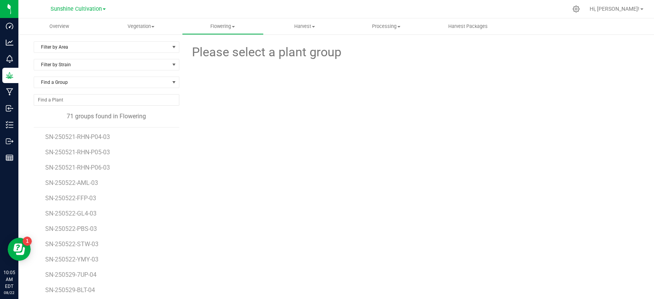
scroll to position [63, 0]
